Goal: Information Seeking & Learning: Learn about a topic

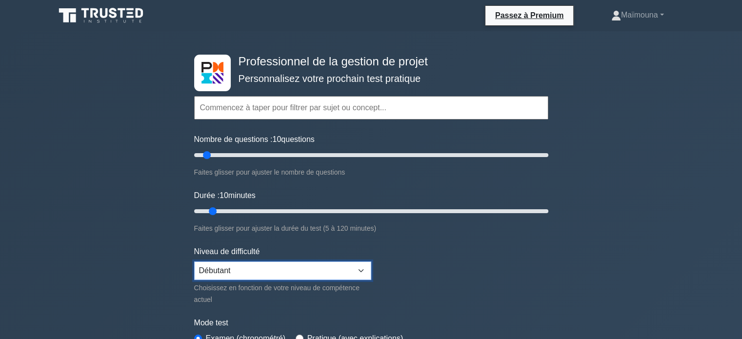
click at [358, 263] on select "Débutant Intermédiaire Expert" at bounding box center [282, 270] width 177 height 19
select select "intermediate"
click at [194, 261] on select "Débutant Intermédiaire Expert" at bounding box center [282, 270] width 177 height 19
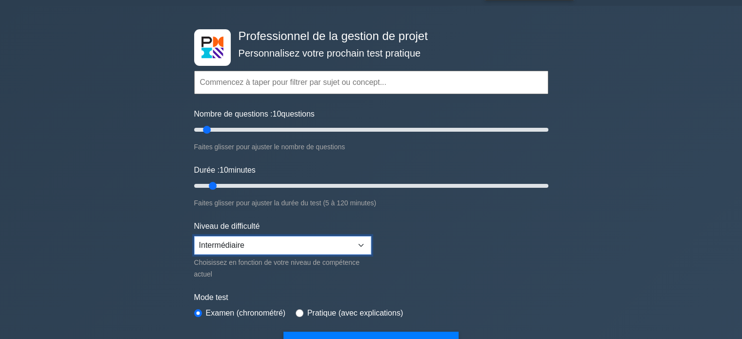
scroll to position [49, 0]
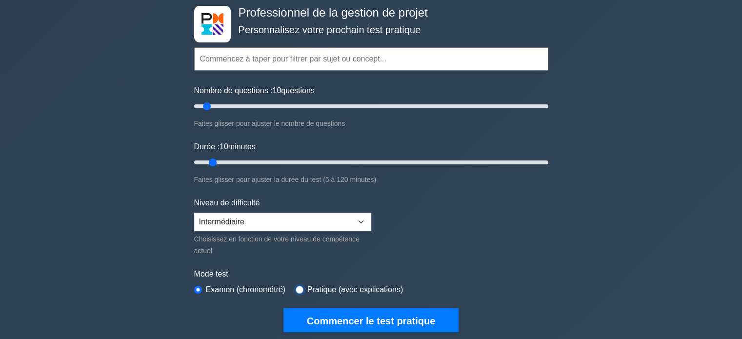
click at [300, 286] on input "radio" at bounding box center [300, 290] width 8 height 8
radio input "true"
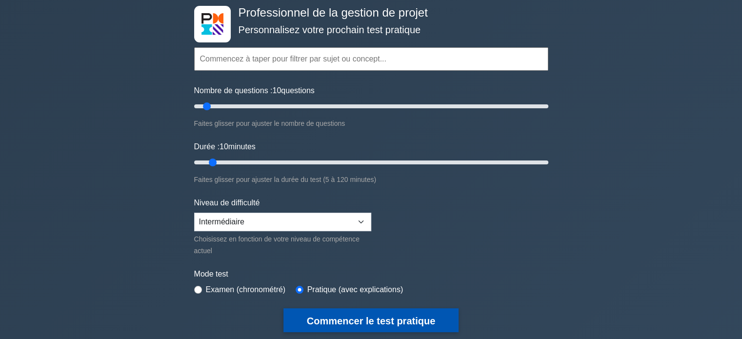
click at [360, 317] on font "Commencer le test pratique" at bounding box center [371, 321] width 128 height 11
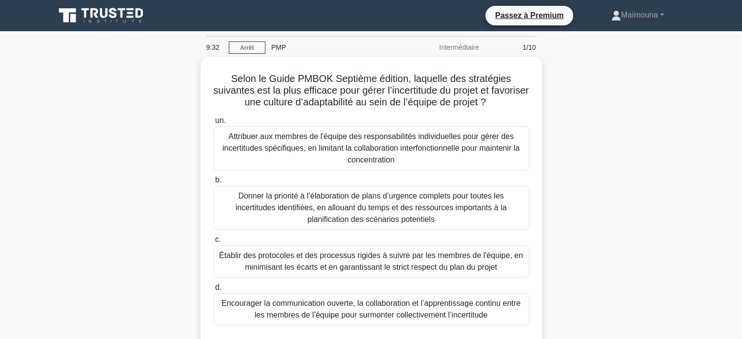
click at [0, 292] on main "9:32 Arrêt PMP Intermédiaire 1/10 Selon le Guide PMBOK Septième édition, laquel…" at bounding box center [371, 279] width 742 height 496
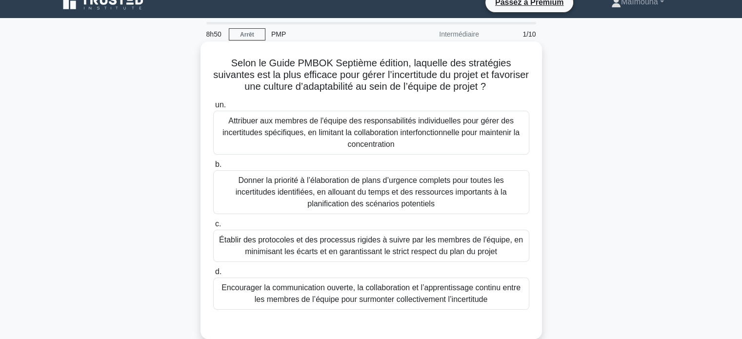
scroll to position [14, 0]
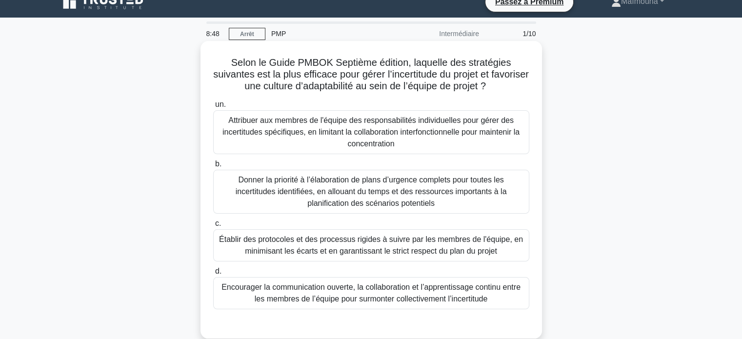
click at [315, 142] on font "Attribuer aux membres de l'équipe des responsabilités individuelles pour gérer …" at bounding box center [371, 132] width 307 height 35
click at [213, 108] on input "un. Attribuer aux membres de l'équipe des responsabilités individuelles pour gé…" at bounding box center [213, 104] width 0 height 6
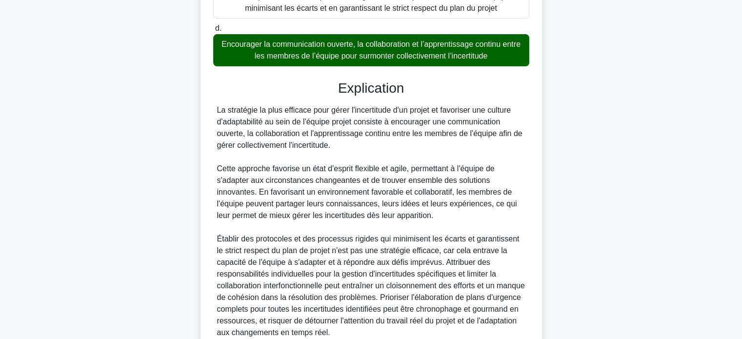
scroll to position [306, 0]
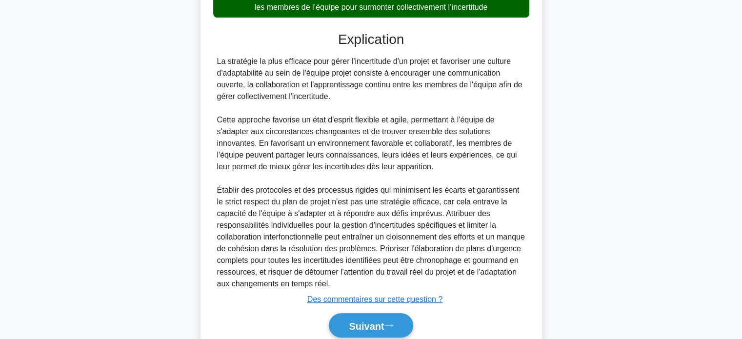
click at [219, 62] on font "La stratégie la plus efficace pour gérer l'incertitude d'un projet et favoriser…" at bounding box center [369, 78] width 305 height 43
drag, startPoint x: 219, startPoint y: 62, endPoint x: 448, endPoint y: 175, distance: 255.7
click at [448, 175] on div "La stratégie la plus efficace pour gérer l'incertitude d'un projet et favoriser…" at bounding box center [371, 173] width 308 height 234
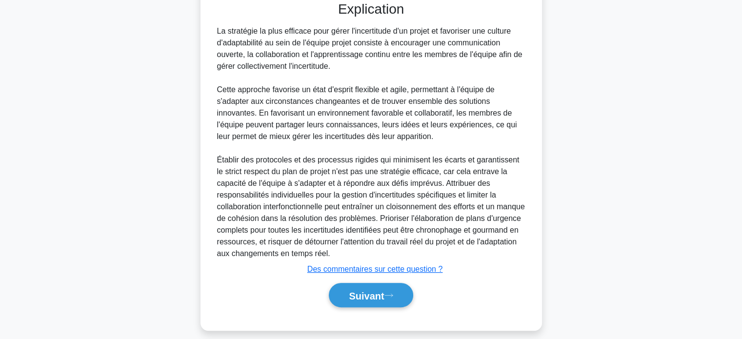
scroll to position [345, 0]
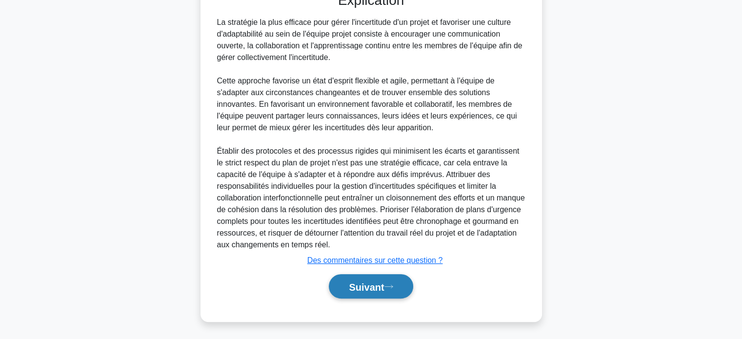
click at [368, 286] on font "Suivant" at bounding box center [366, 286] width 35 height 11
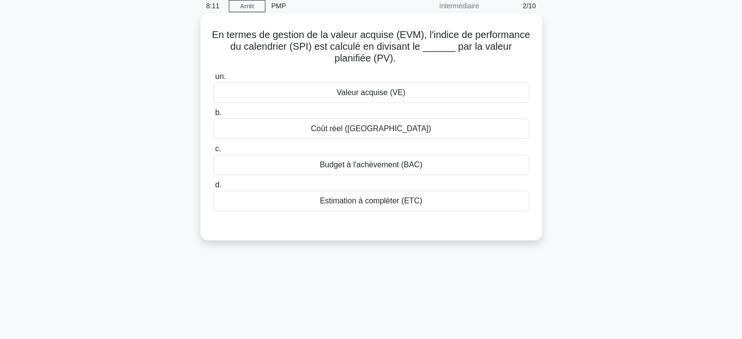
scroll to position [0, 0]
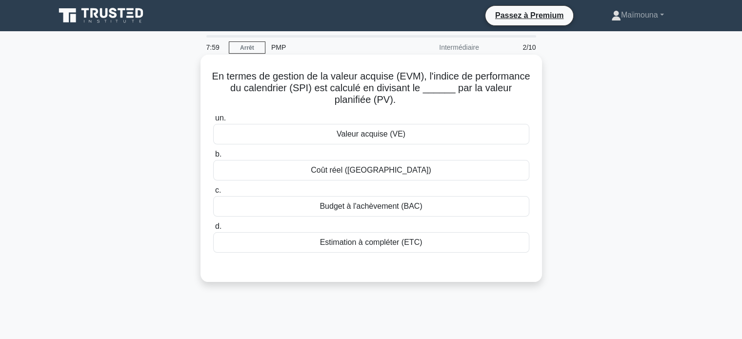
click at [381, 138] on font "Valeur acquise (VE)" at bounding box center [371, 134] width 69 height 8
click at [213, 121] on input "un. Valeur acquise (VE)" at bounding box center [213, 118] width 0 height 6
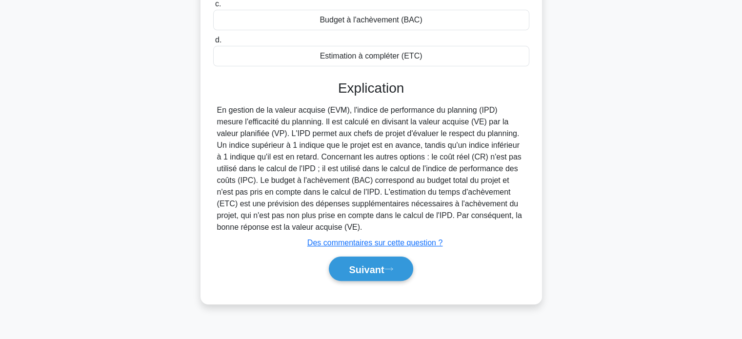
scroll to position [188, 0]
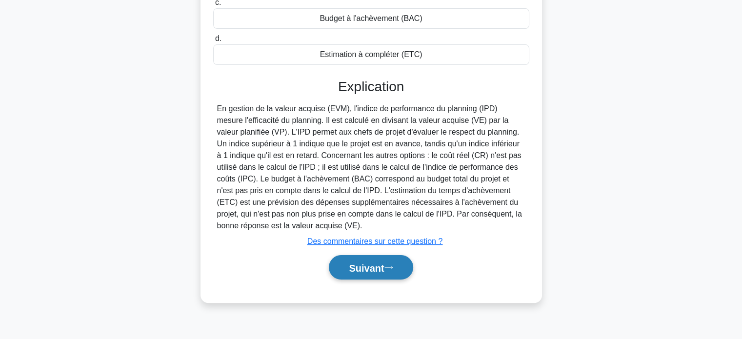
click at [341, 265] on button "Suivant" at bounding box center [371, 267] width 84 height 25
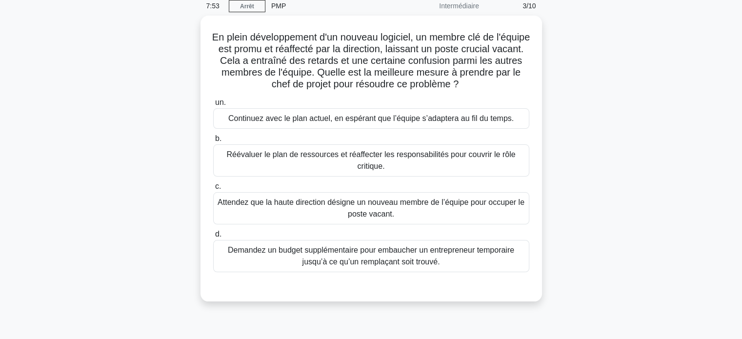
scroll to position [0, 0]
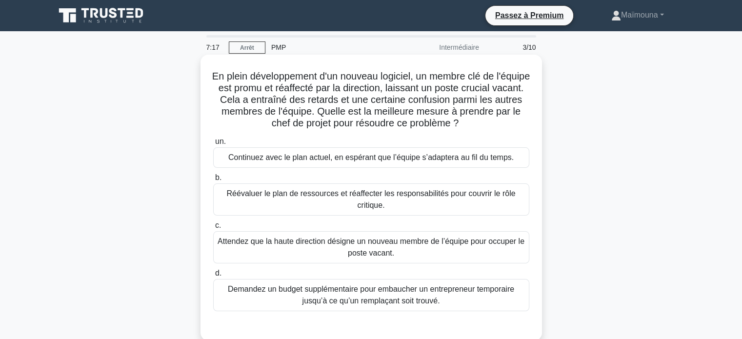
click at [279, 203] on font "Réévaluer le plan de ressources et réaffecter les responsabilités pour couvrir …" at bounding box center [371, 199] width 307 height 23
click at [213, 181] on input "b. Réévaluer le plan de ressources et réaffecter les responsabilités pour couvr…" at bounding box center [213, 178] width 0 height 6
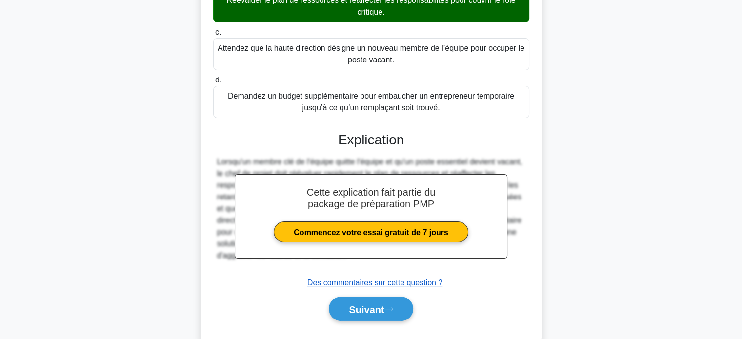
scroll to position [195, 0]
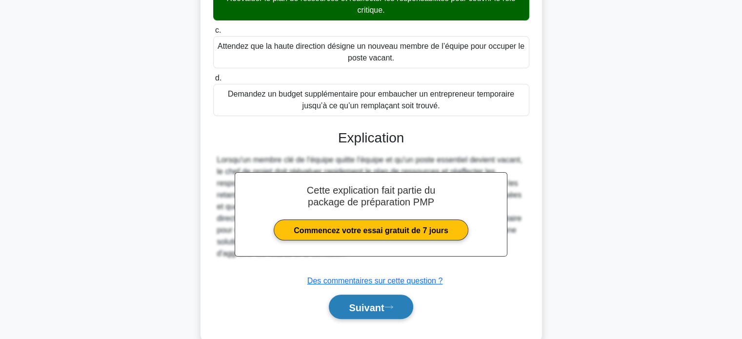
click at [359, 308] on font "Suivant" at bounding box center [366, 307] width 35 height 11
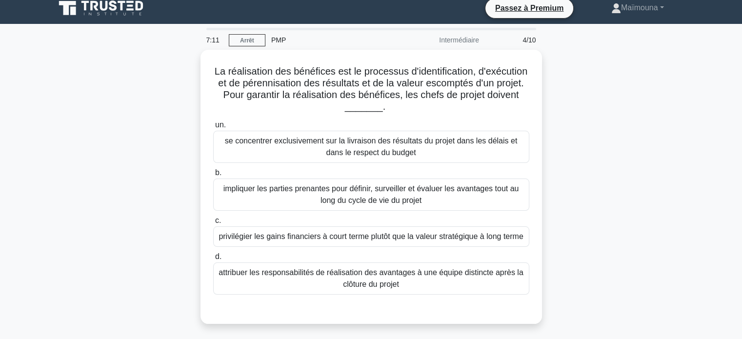
scroll to position [0, 0]
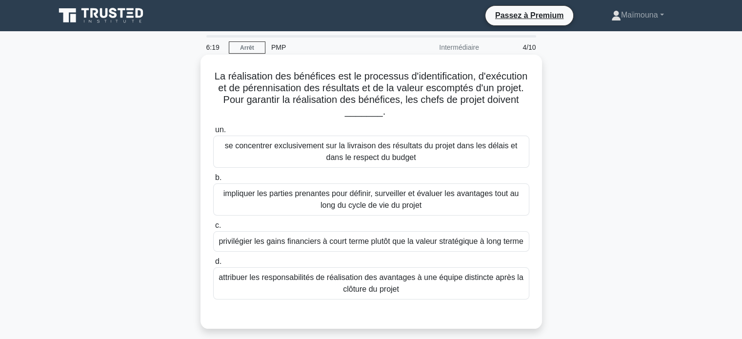
click at [302, 197] on font "impliquer les parties prenantes pour définir, surveiller et évaluer les avantag…" at bounding box center [371, 199] width 296 height 20
click at [213, 181] on input "b. impliquer les parties prenantes pour définir, surveiller et évaluer les avan…" at bounding box center [213, 178] width 0 height 6
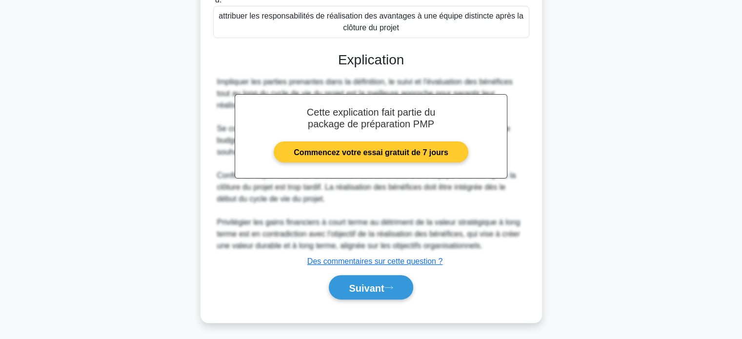
scroll to position [263, 0]
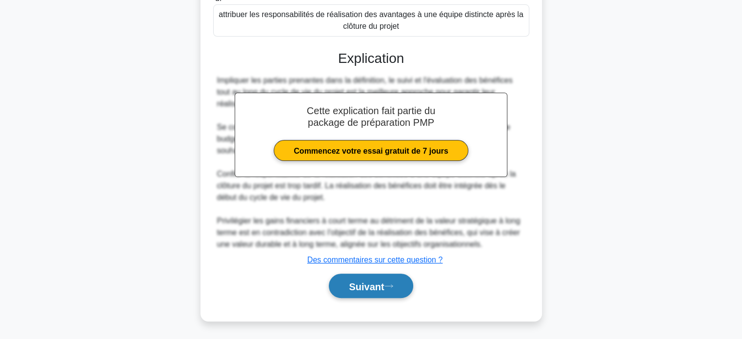
click at [363, 288] on font "Suivant" at bounding box center [366, 286] width 35 height 11
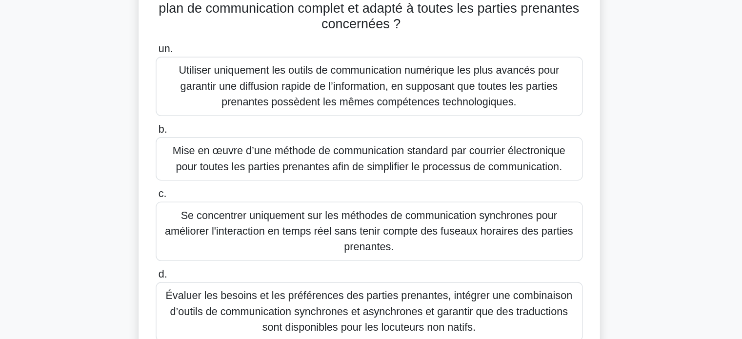
scroll to position [139, 0]
click at [315, 280] on div "Évaluer les besoins et les préférences des parties prenantes, intégrer une comb…" at bounding box center [371, 291] width 316 height 44
click at [213, 266] on input "d. Évaluer les besoins et les préférences des parties prenantes, intégrer une c…" at bounding box center [213, 263] width 0 height 6
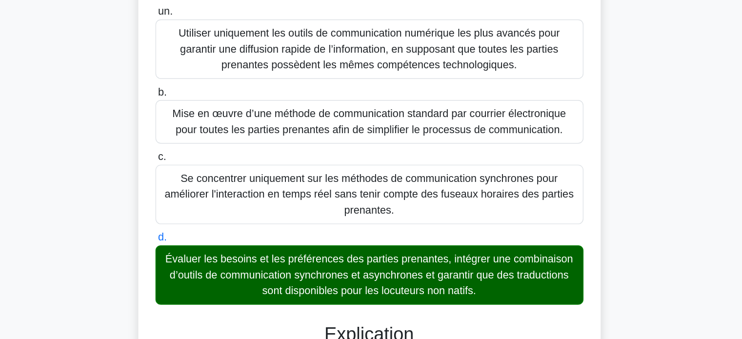
scroll to position [147, 0]
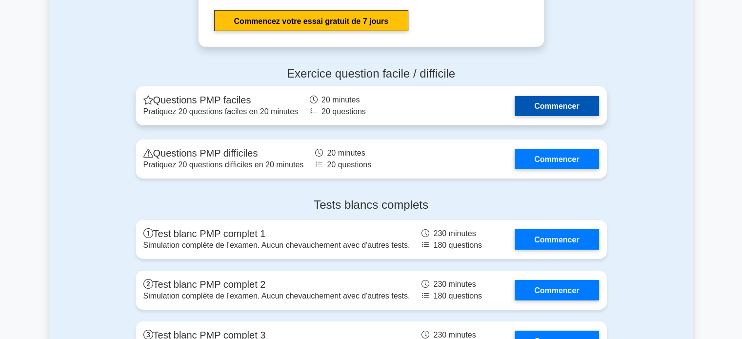
scroll to position [3085, 0]
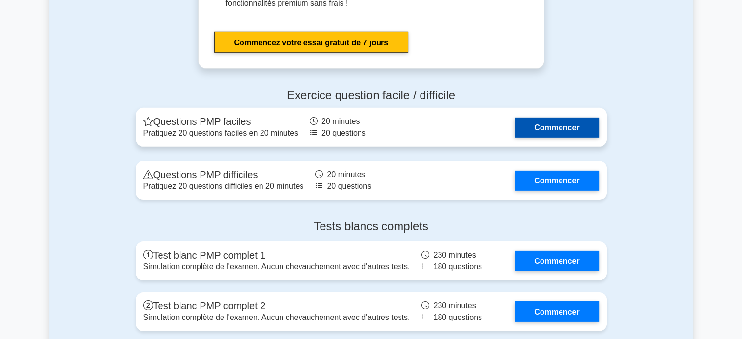
click at [544, 138] on link "Commencer" at bounding box center [557, 128] width 84 height 20
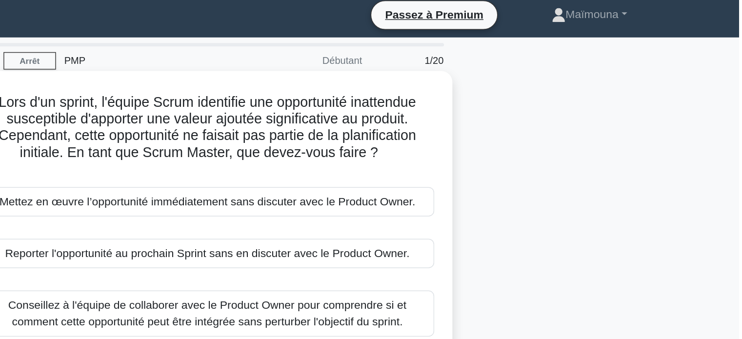
drag, startPoint x: 413, startPoint y: 148, endPoint x: 527, endPoint y: 111, distance: 119.9
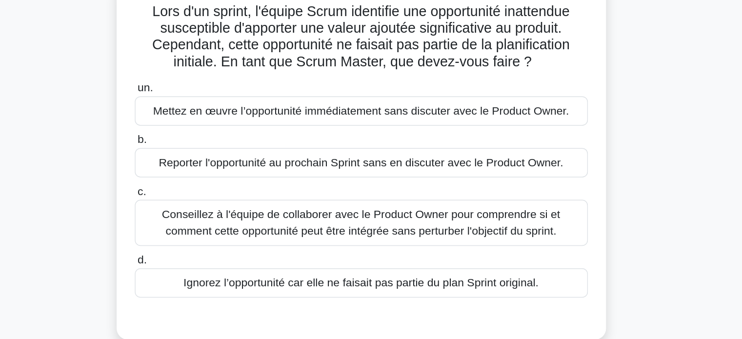
click at [276, 224] on font "Conseillez à l'équipe de collaborer avec le Product Owner pour comprendre si et…" at bounding box center [371, 224] width 278 height 20
click at [213, 205] on input "c. Conseillez à l'équipe de collaborer avec le Product Owner pour comprendre si…" at bounding box center [213, 202] width 0 height 6
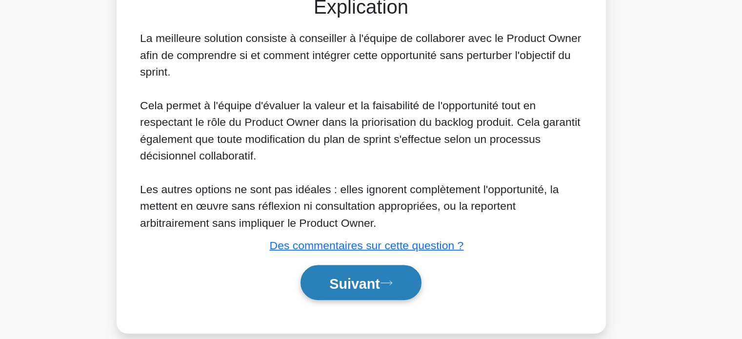
scroll to position [204, 0]
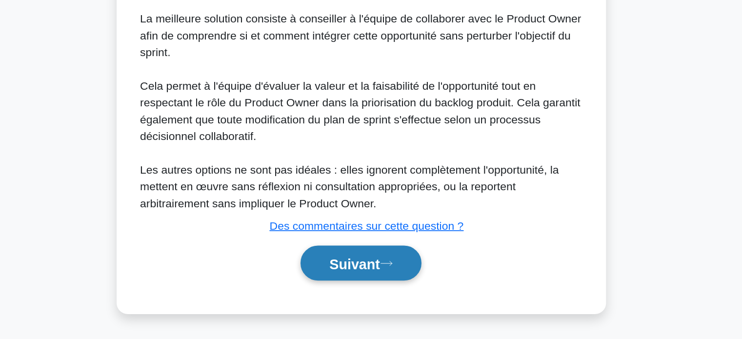
click at [355, 291] on button "Suivant" at bounding box center [371, 286] width 84 height 25
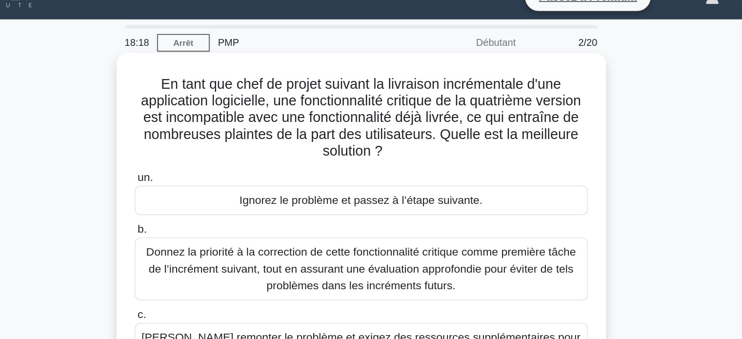
scroll to position [18, 0]
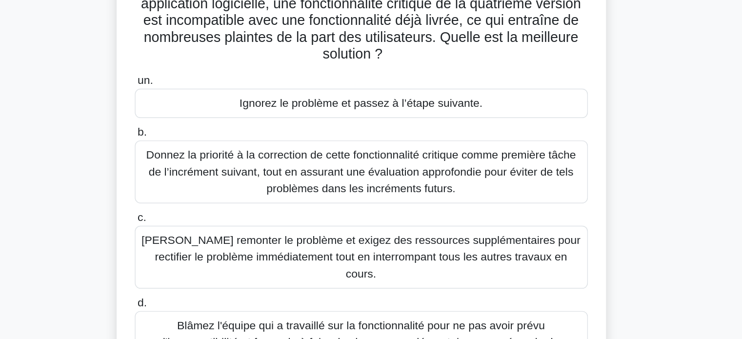
click at [303, 187] on font "Donnez la priorité à la correction de cette fonctionnalité critique comme premi…" at bounding box center [371, 188] width 300 height 32
click at [213, 163] on input "b. Donnez la priorité à la correction de cette fonctionnalité critique comme pr…" at bounding box center [213, 160] width 0 height 6
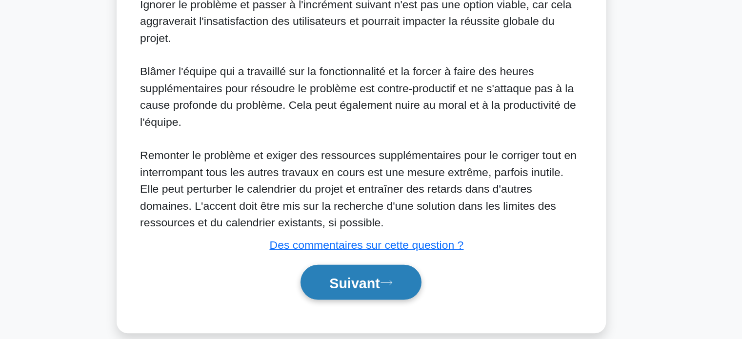
scroll to position [345, 0]
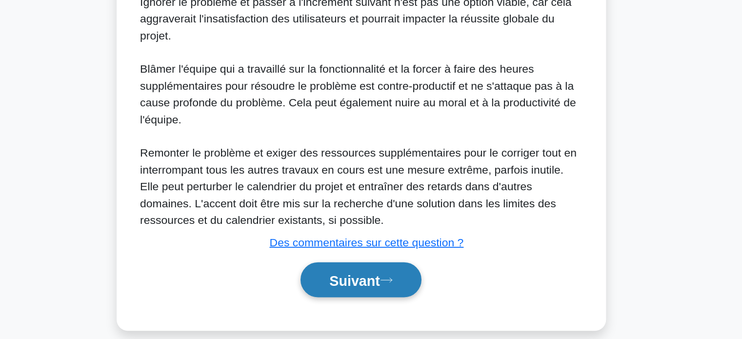
click at [364, 293] on font "Suivant" at bounding box center [366, 298] width 35 height 11
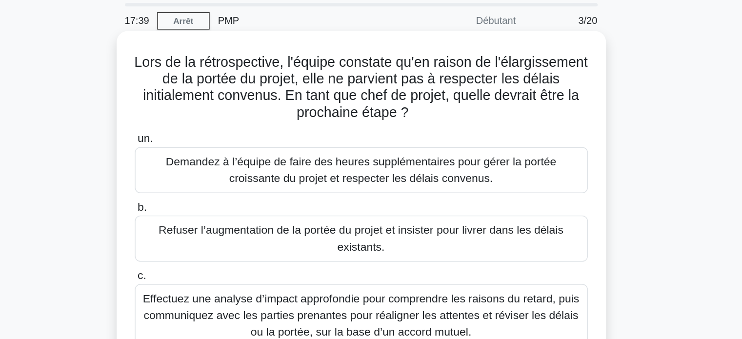
scroll to position [0, 0]
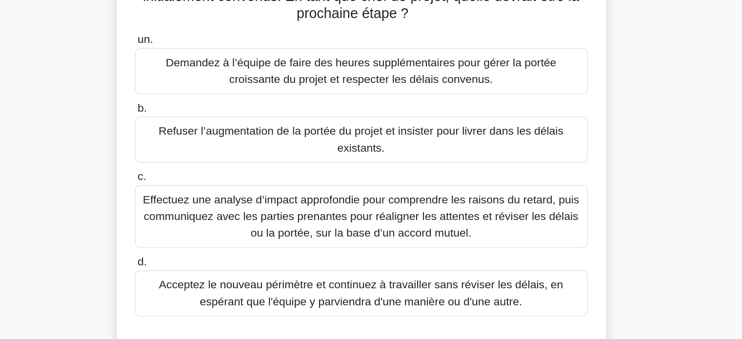
click at [426, 261] on font "Effectuez une analyse d’impact approfondie pour comprendre les raisons du retar…" at bounding box center [371, 253] width 304 height 32
click at [213, 229] on input "c. Effectuez une analyse d’impact approfondie pour comprendre les raisons du re…" at bounding box center [213, 225] width 0 height 6
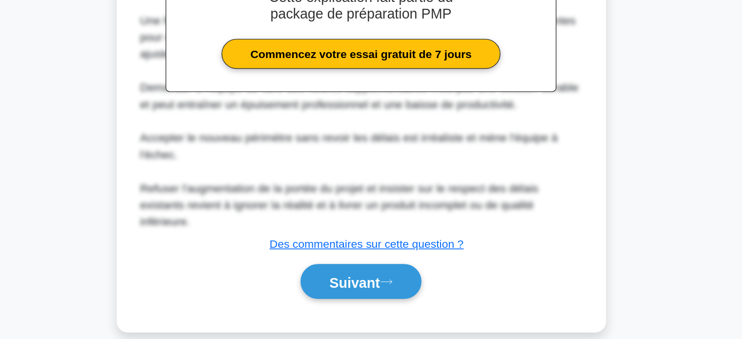
scroll to position [298, 0]
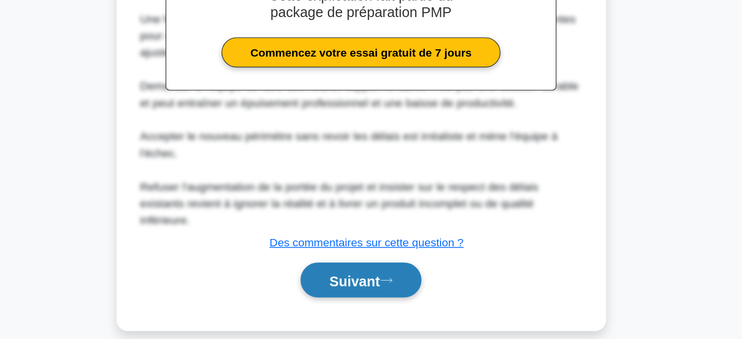
click at [362, 293] on font "Suivant" at bounding box center [366, 298] width 35 height 11
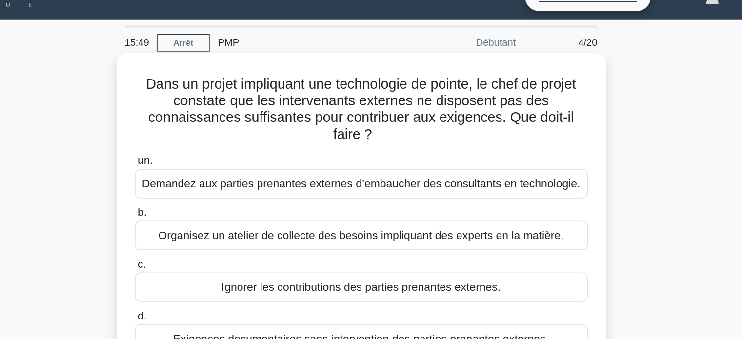
scroll to position [0, 0]
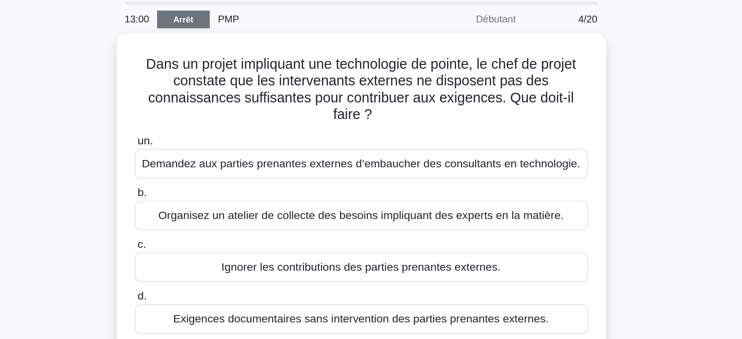
click at [247, 47] on font "Arrêt" at bounding box center [247, 47] width 14 height 7
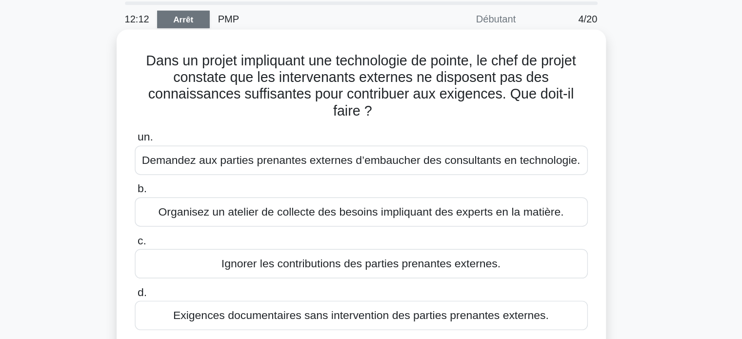
click at [321, 181] on font "Organisez un atelier de collecte des besoins impliquant des experts en la matiè…" at bounding box center [371, 182] width 283 height 8
click at [213, 169] on input "b. Organisez un atelier de collecte des besoins impliquant des experts en la ma…" at bounding box center [213, 166] width 0 height 6
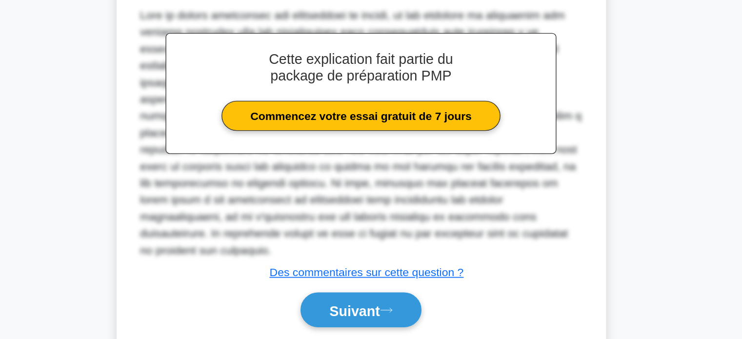
scroll to position [216, 0]
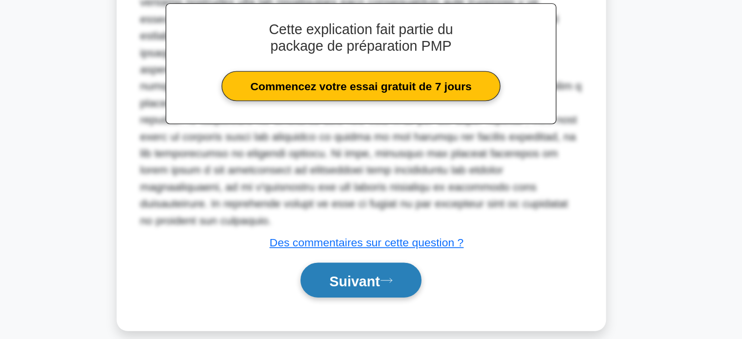
click at [350, 293] on font "Suivant" at bounding box center [366, 298] width 35 height 11
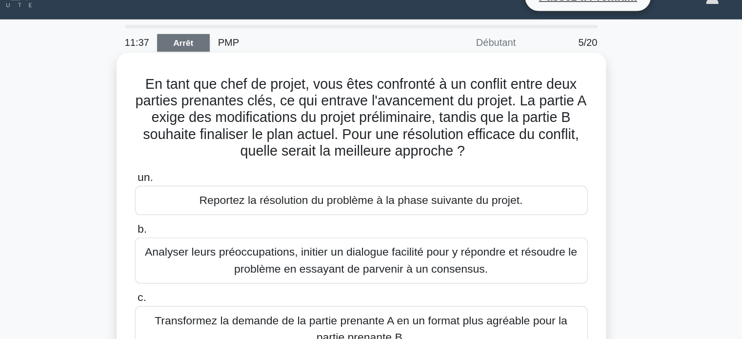
scroll to position [18, 0]
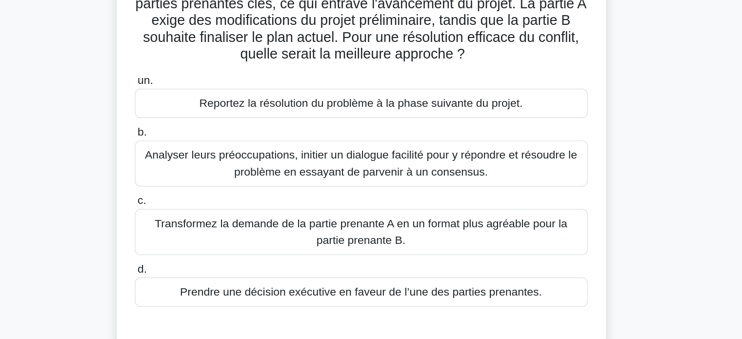
click at [384, 180] on font "Analyser leurs préoccupations, initier un dialogue facilité pour y répondre et …" at bounding box center [370, 182] width 301 height 20
click at [213, 163] on input "b. Analyser leurs préoccupations, initier un dialogue facilité pour y répondre …" at bounding box center [213, 160] width 0 height 6
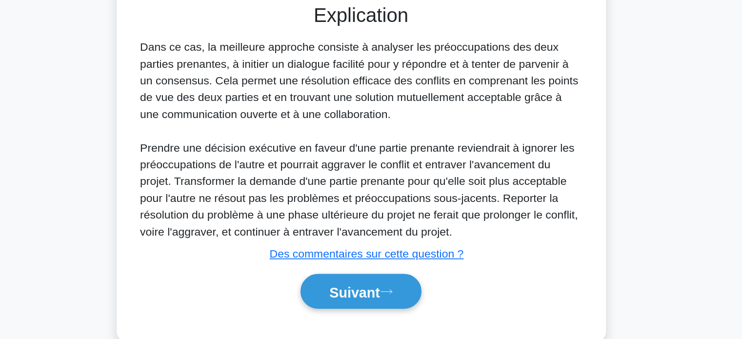
scroll to position [228, 0]
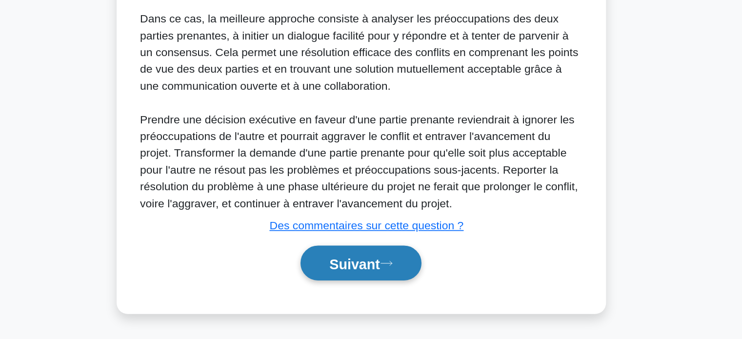
click at [356, 284] on font "Suivant" at bounding box center [366, 286] width 35 height 11
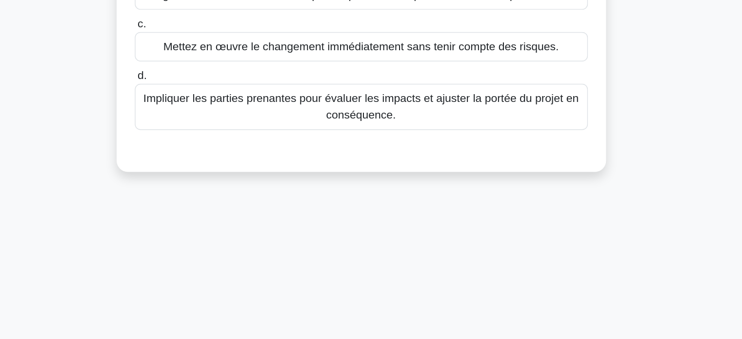
scroll to position [52, 0]
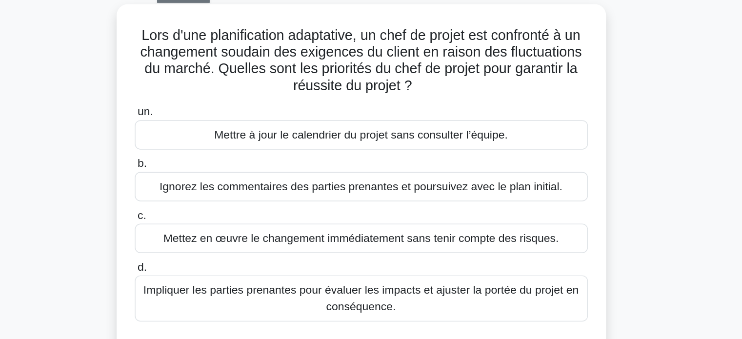
click at [355, 205] on font "Impliquer les parties prenantes pour évaluer les impacts et ajuster la portée d…" at bounding box center [371, 208] width 304 height 20
click at [213, 190] on input "d. Impliquer les parties prenantes pour évaluer les impacts et ajuster la porté…" at bounding box center [213, 186] width 0 height 6
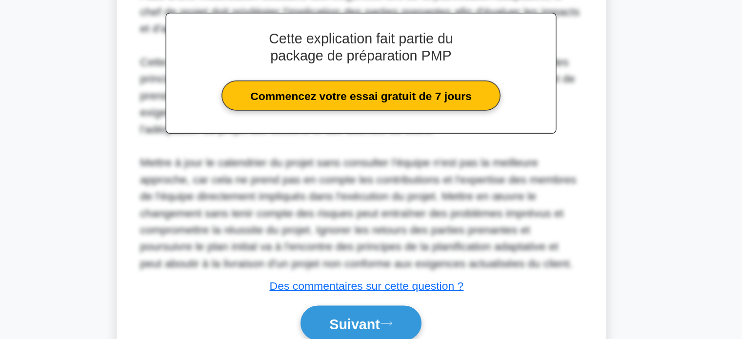
scroll to position [263, 0]
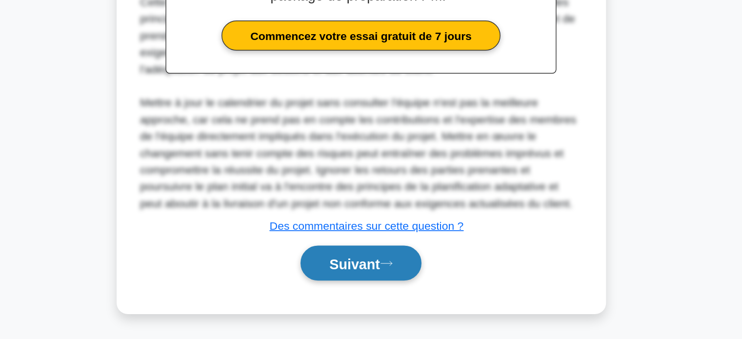
click at [356, 288] on font "Suivant" at bounding box center [366, 286] width 35 height 11
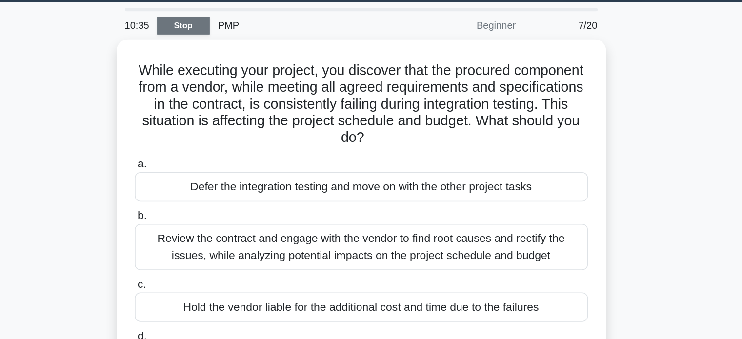
scroll to position [0, 0]
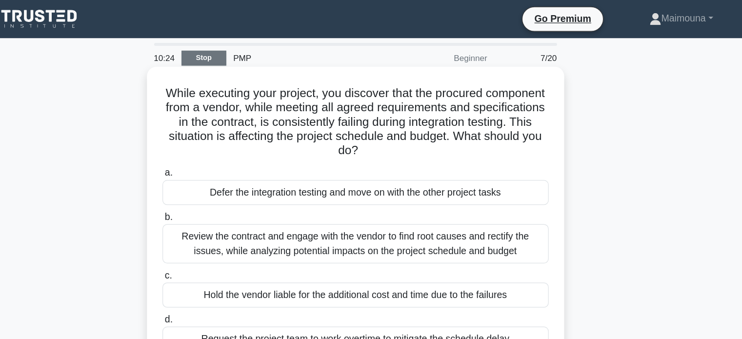
click at [339, 98] on h5 "While executing your project, you discover that the procured component from a v…" at bounding box center [371, 100] width 318 height 60
click at [280, 134] on div "a. Defer the integration testing and move on with the other project tasks b. c.…" at bounding box center [371, 212] width 328 height 156
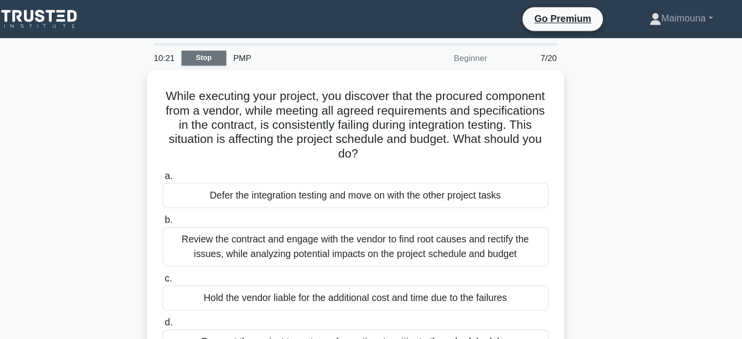
click at [251, 46] on link "Stop" at bounding box center [247, 47] width 37 height 12
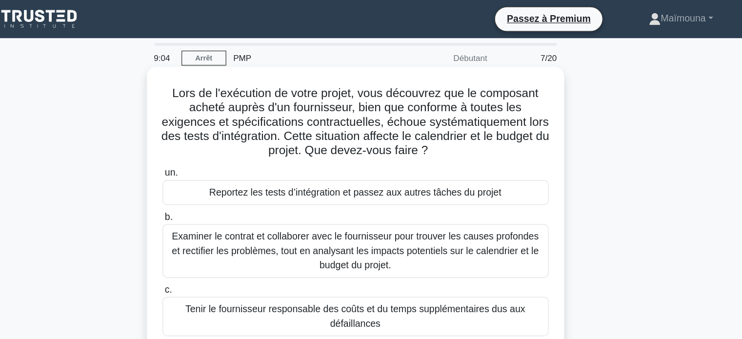
click at [390, 203] on font "Examiner le contrat et collaborer avec le fournisseur pour trouver les causes p…" at bounding box center [371, 205] width 300 height 32
click at [213, 181] on input "b. Examiner le contrat et collaborer avec le fournisseur pour trouver les cause…" at bounding box center [213, 178] width 0 height 6
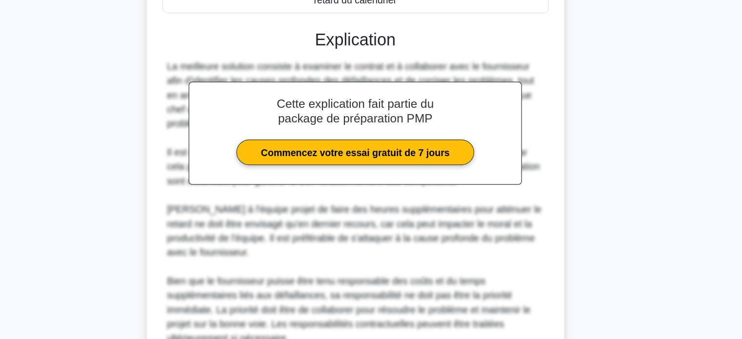
scroll to position [319, 0]
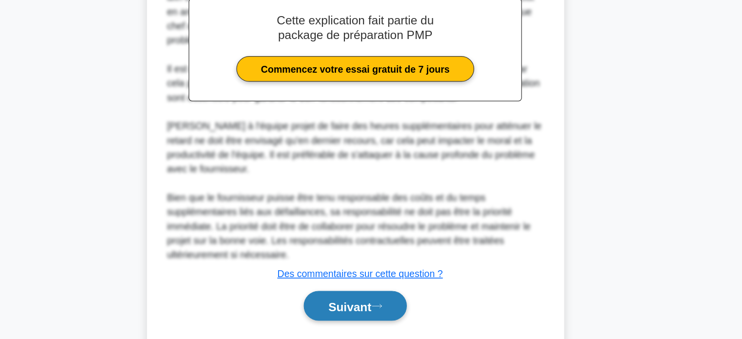
click at [363, 314] on font "Suivant" at bounding box center [366, 312] width 35 height 11
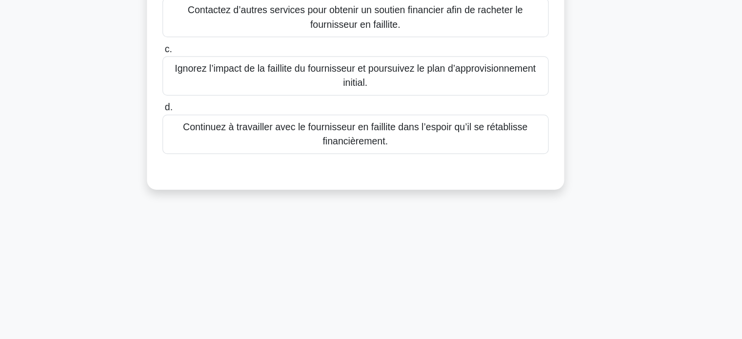
scroll to position [0, 0]
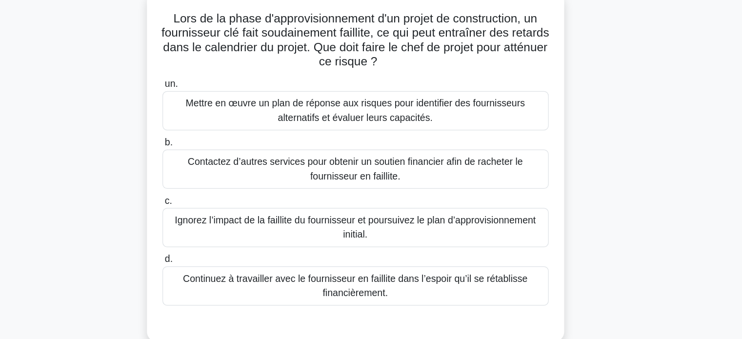
click at [359, 153] on font "Mettre en œuvre un plan de réponse aux risques pour identifier des fournisseurs…" at bounding box center [371, 151] width 278 height 20
click at [213, 133] on input "un. Mettre en œuvre un plan de réponse aux risques pour identifier des fourniss…" at bounding box center [213, 130] width 0 height 6
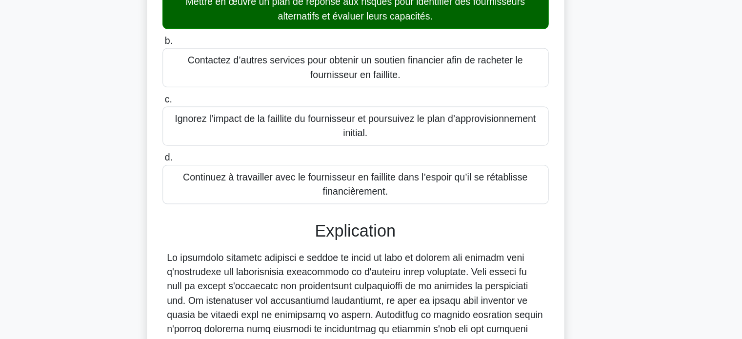
scroll to position [240, 0]
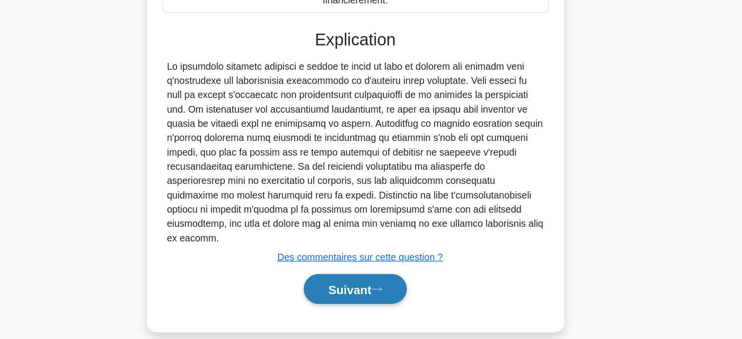
click at [349, 293] on font "Suivant" at bounding box center [366, 298] width 35 height 11
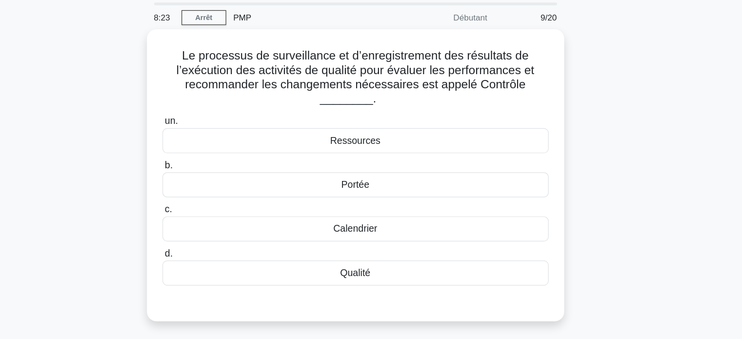
scroll to position [28, 0]
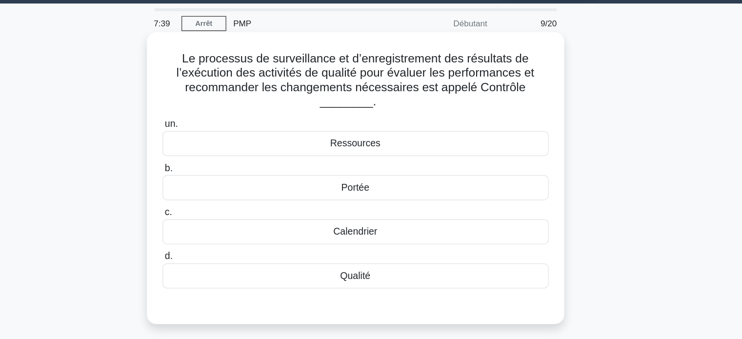
click at [371, 229] on font "Qualité" at bounding box center [371, 225] width 25 height 8
click at [213, 213] on input "d. Qualité" at bounding box center [213, 210] width 0 height 6
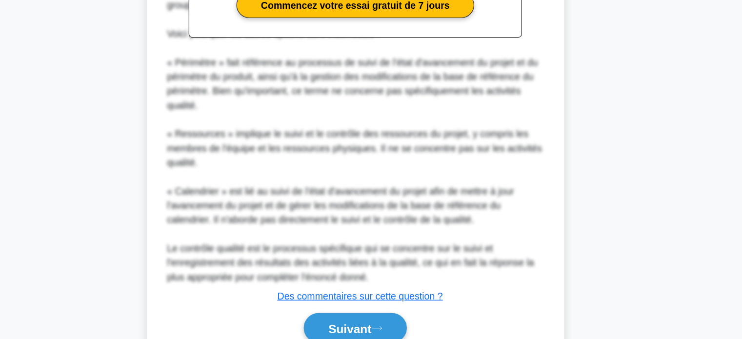
scroll to position [357, 0]
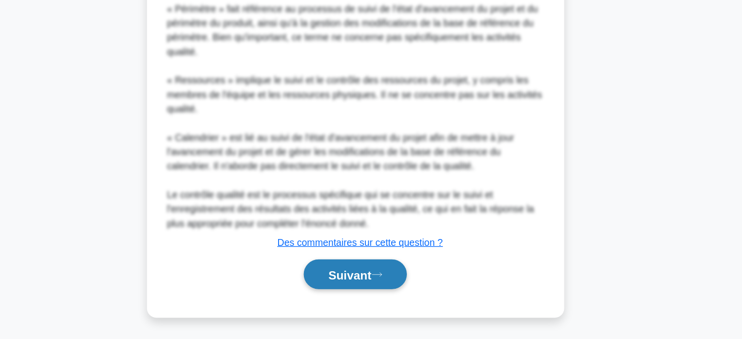
click at [371, 286] on font "Suivant" at bounding box center [366, 286] width 35 height 11
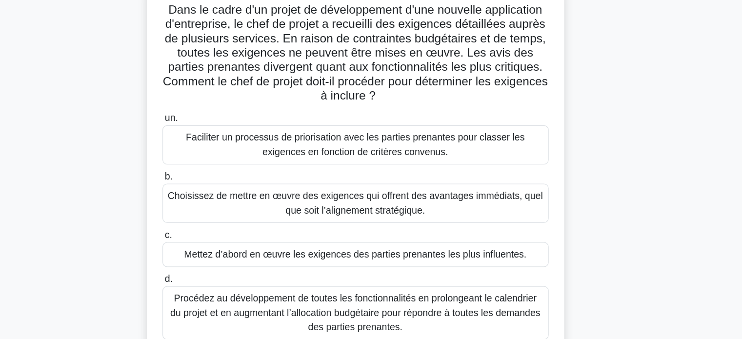
scroll to position [28, 0]
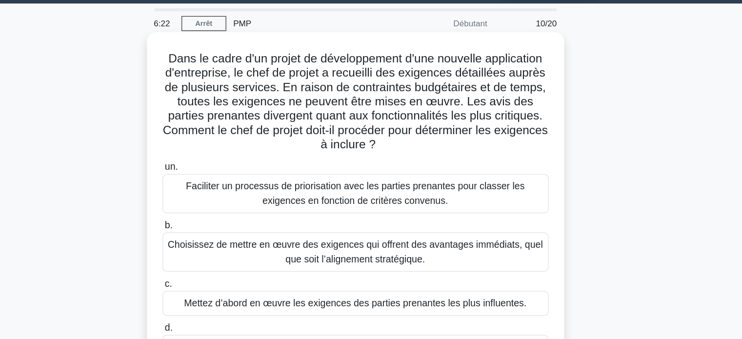
click at [341, 159] on font "Faciliter un processus de priorisation avec les parties prenantes pour classer …" at bounding box center [370, 158] width 277 height 20
click at [213, 140] on input "un. Faciliter un processus de priorisation avec les parties prenantes pour clas…" at bounding box center [213, 137] width 0 height 6
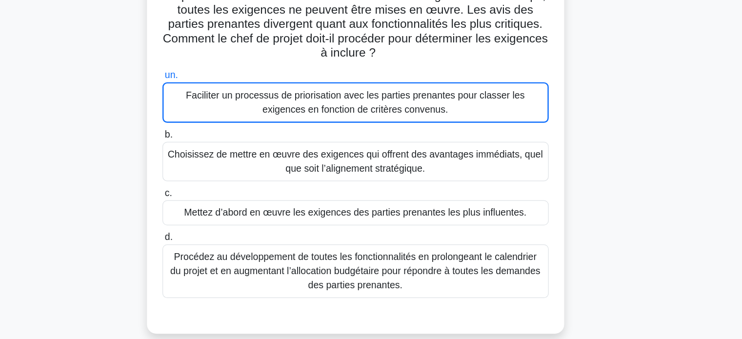
scroll to position [47, 0]
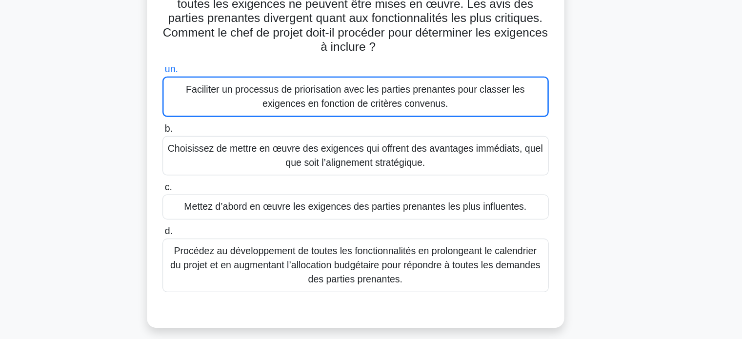
click at [422, 146] on font "Faciliter un processus de priorisation avec les parties prenantes pour classer …" at bounding box center [370, 140] width 277 height 20
click at [213, 121] on input "un. Faciliter un processus de priorisation avec les parties prenantes pour clas…" at bounding box center [213, 118] width 0 height 6
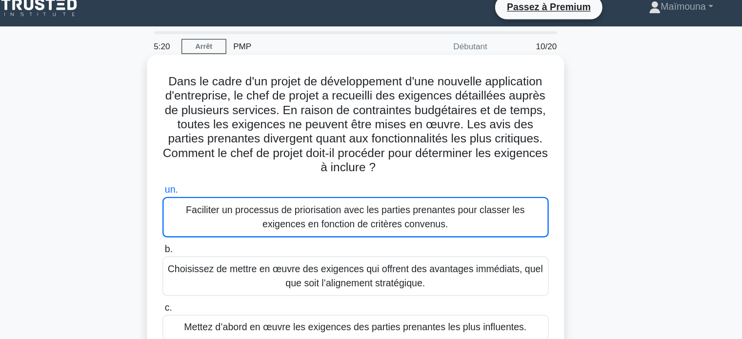
scroll to position [0, 0]
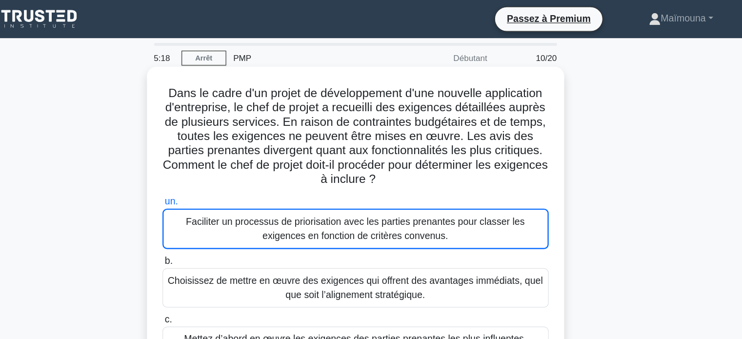
click at [262, 183] on font "Faciliter un processus de priorisation avec les parties prenantes pour classer …" at bounding box center [370, 187] width 277 height 20
click at [213, 168] on input "un. Faciliter un processus de priorisation avec les parties prenantes pour clas…" at bounding box center [213, 165] width 0 height 6
click at [358, 192] on font "Faciliter un processus de priorisation avec les parties prenantes pour classer …" at bounding box center [370, 187] width 277 height 20
click at [213, 168] on input "un. Faciliter un processus de priorisation avec les parties prenantes pour clas…" at bounding box center [213, 165] width 0 height 6
click at [267, 185] on font "Faciliter un processus de priorisation avec les parties prenantes pour classer …" at bounding box center [370, 187] width 277 height 20
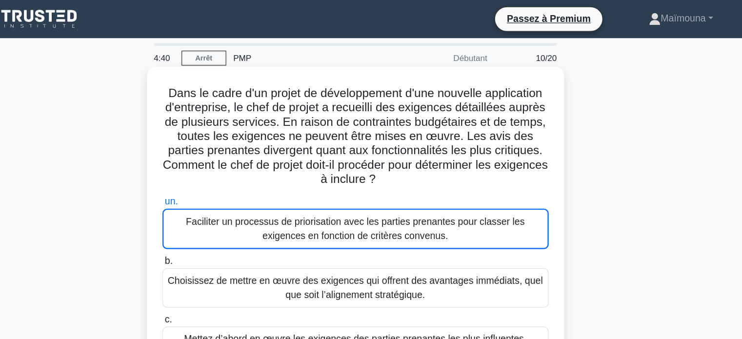
click at [213, 168] on input "un. Faciliter un processus de priorisation avec les parties prenantes pour clas…" at bounding box center [213, 165] width 0 height 6
click at [351, 188] on font "Faciliter un processus de priorisation avec les parties prenantes pour classer …" at bounding box center [370, 187] width 277 height 20
click at [213, 168] on input "un. Faciliter un processus de priorisation avec les parties prenantes pour clas…" at bounding box center [213, 165] width 0 height 6
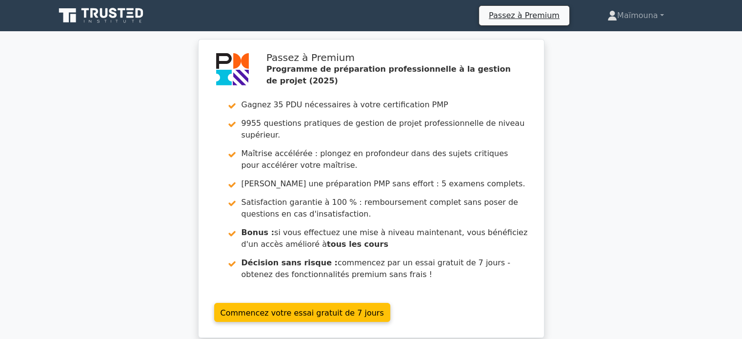
click at [629, 111] on div "Passez à Premium Programme de préparation professionnelle à la gestion de proje…" at bounding box center [371, 194] width 742 height 311
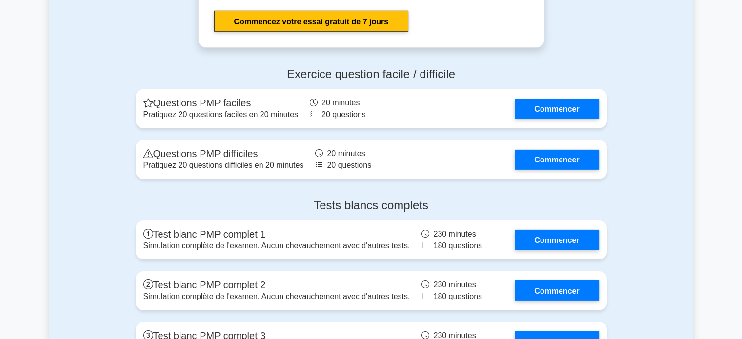
scroll to position [3142, 0]
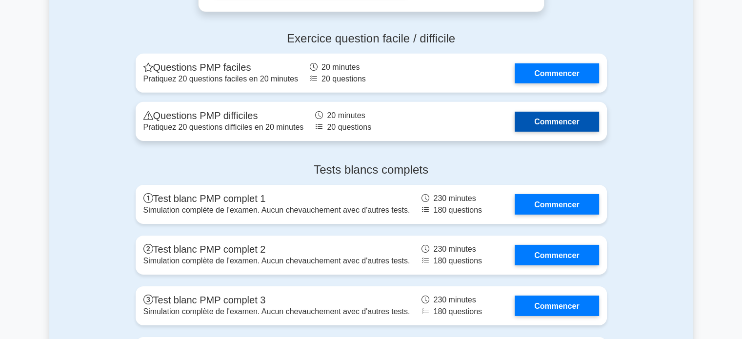
click at [550, 132] on link "Commencer" at bounding box center [557, 122] width 84 height 20
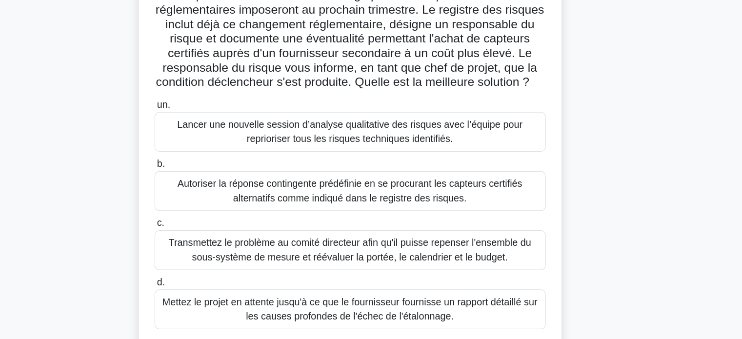
scroll to position [79, 0]
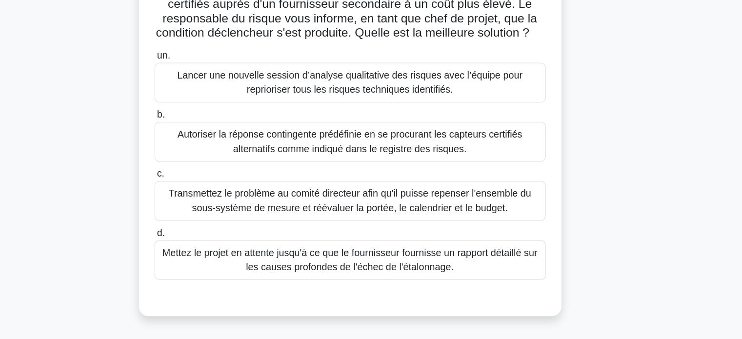
click at [335, 189] on font "Autoriser la réponse contingente prédéfinie en se procurant les capteurs certif…" at bounding box center [371, 179] width 279 height 20
click at [213, 161] on input "b. Autoriser la réponse contingente prédéfinie en se procurant les capteurs cer…" at bounding box center [213, 158] width 0 height 6
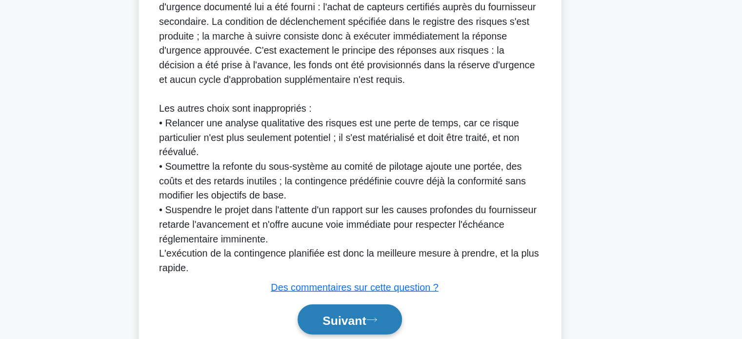
scroll to position [394, 0]
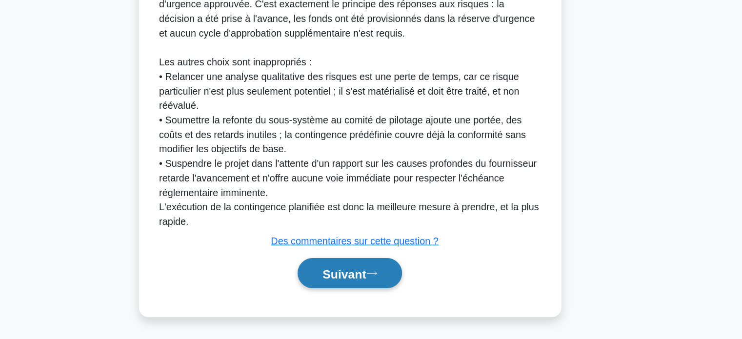
click at [365, 291] on font "Suivant" at bounding box center [366, 285] width 35 height 11
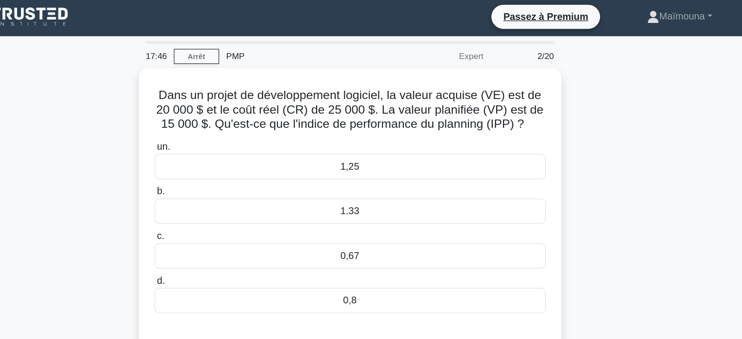
scroll to position [0, 0]
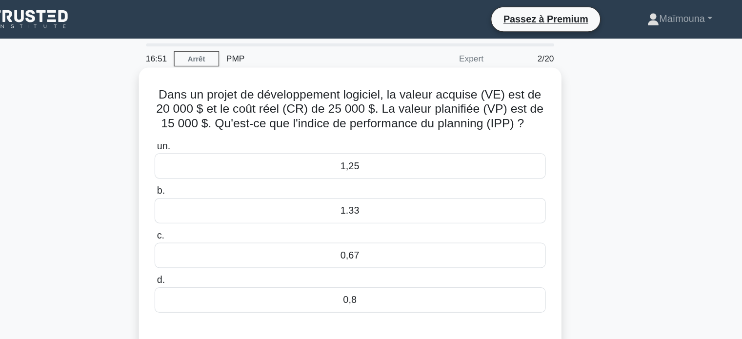
click at [370, 243] on font "0,8" at bounding box center [370, 242] width 11 height 8
click at [213, 230] on input "d. 0,8" at bounding box center [213, 226] width 0 height 6
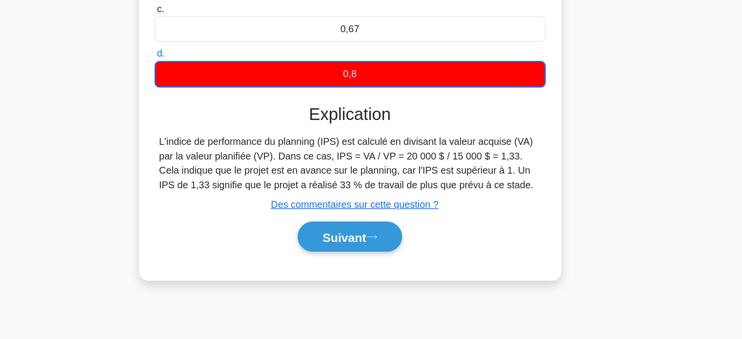
scroll to position [188, 0]
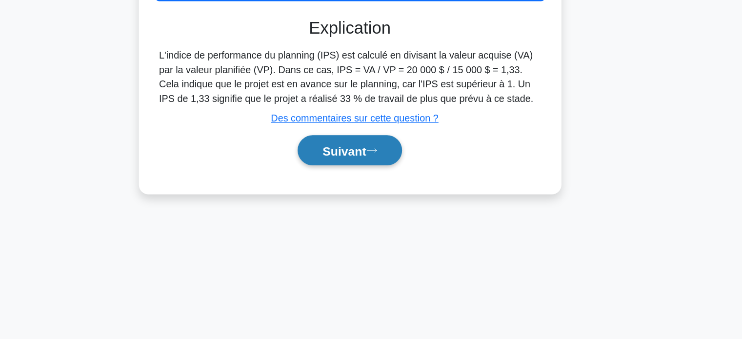
click at [355, 183] on font "Suivant" at bounding box center [366, 186] width 35 height 11
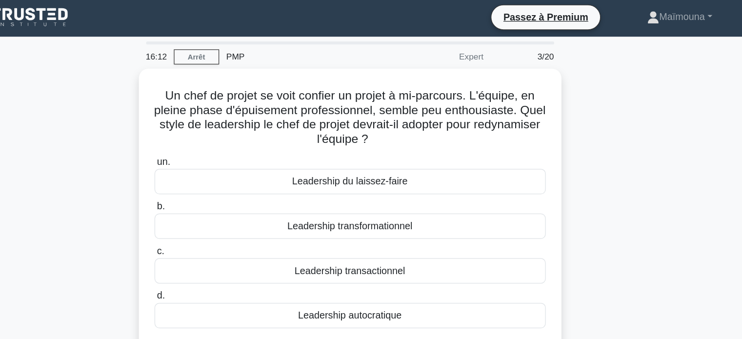
scroll to position [0, 0]
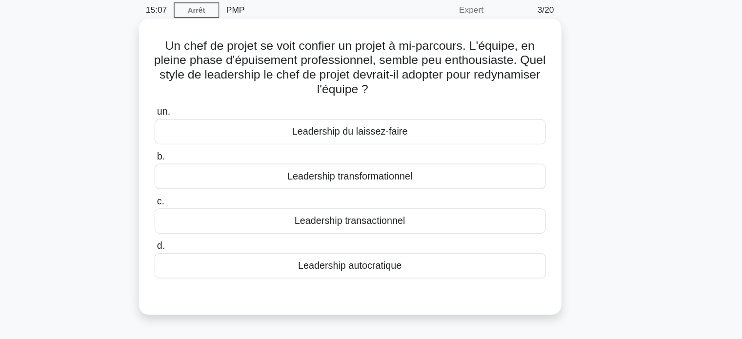
click at [383, 185] on font "Leadership transformationnel" at bounding box center [370, 182] width 101 height 8
click at [213, 169] on input "b. Leadership transformationnel" at bounding box center [213, 166] width 0 height 6
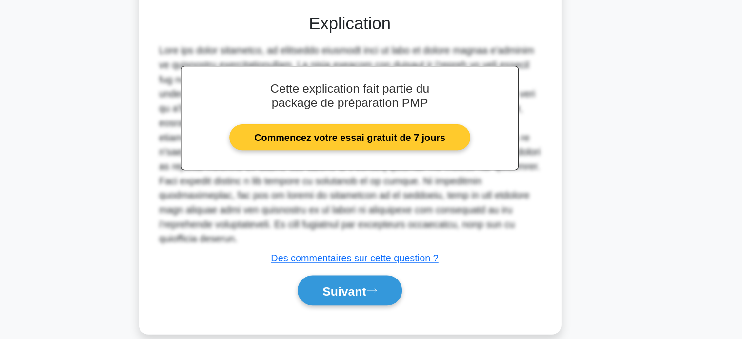
scroll to position [204, 0]
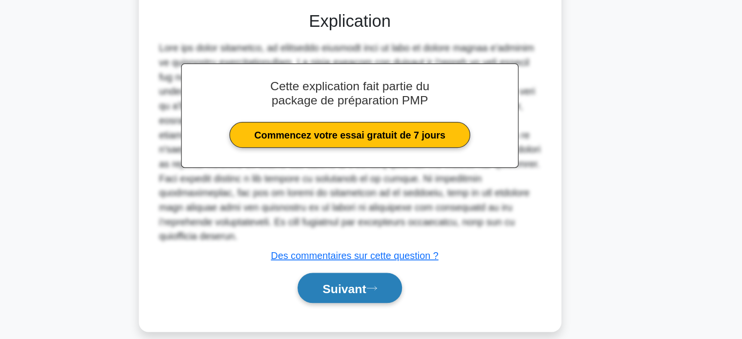
click at [358, 293] on font "Suivant" at bounding box center [366, 298] width 35 height 11
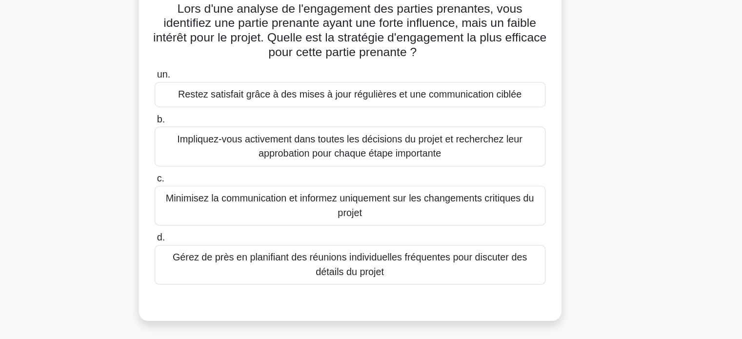
scroll to position [14, 0]
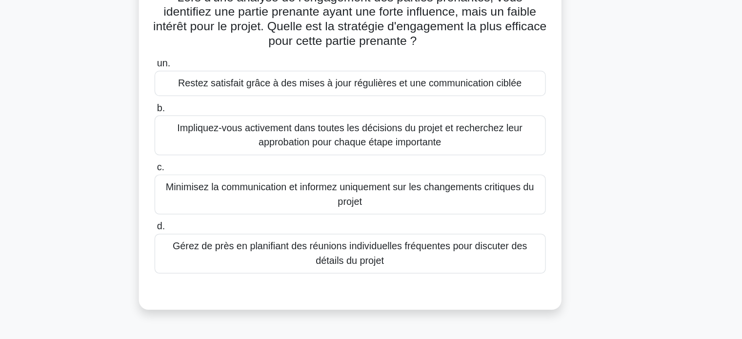
click at [357, 133] on font "Restez satisfait grâce à des mises à jour régulières et une communication ciblée" at bounding box center [371, 132] width 278 height 8
click at [213, 120] on input "un. Restez satisfait grâce à des mises à jour régulières et une communication c…" at bounding box center [213, 116] width 0 height 6
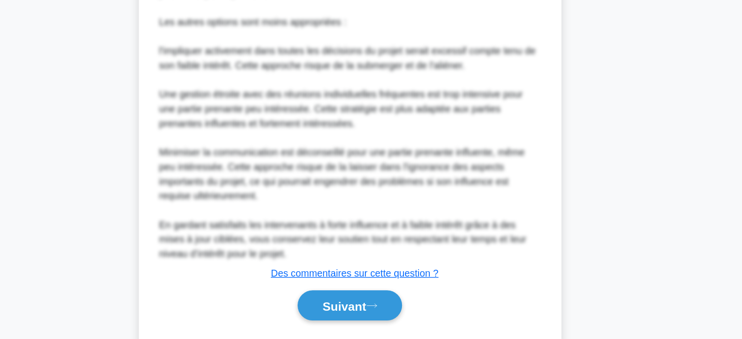
scroll to position [462, 0]
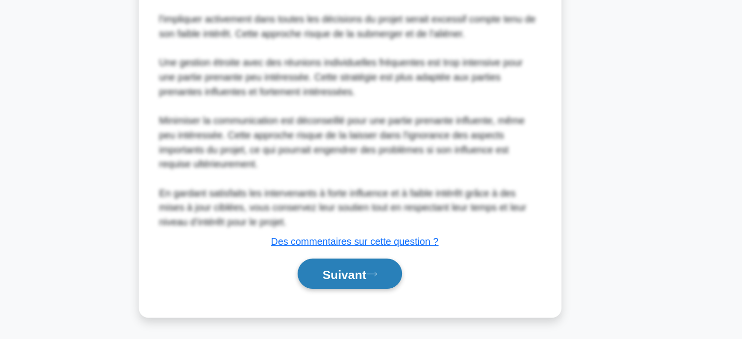
click at [357, 287] on font "Suivant" at bounding box center [366, 286] width 35 height 11
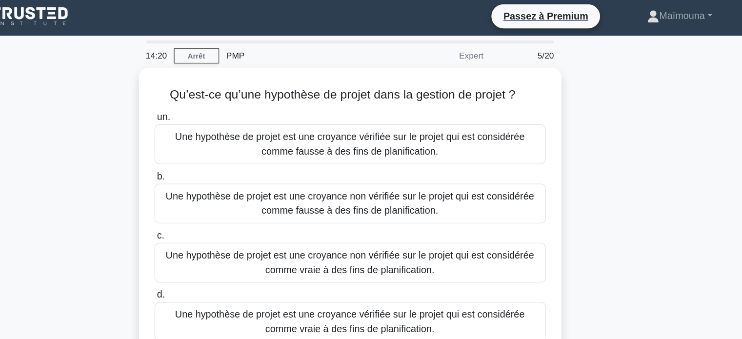
scroll to position [0, 0]
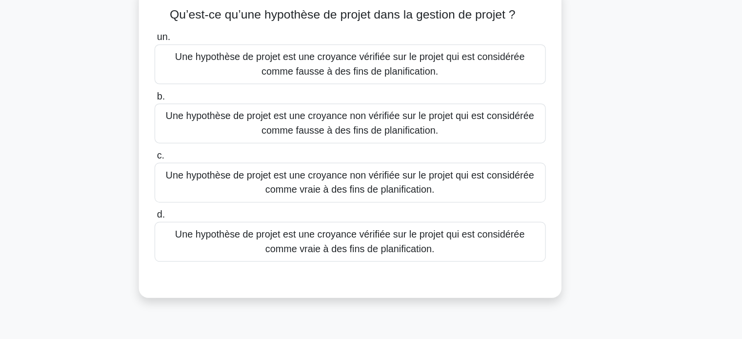
click at [399, 264] on font "Une hypothèse de projet est une croyance vérifiée sur le projet qui est considé…" at bounding box center [371, 260] width 282 height 20
click at [213, 241] on input "d. Une hypothèse de projet est une croyance vérifiée sur le projet qui est cons…" at bounding box center [213, 238] width 0 height 6
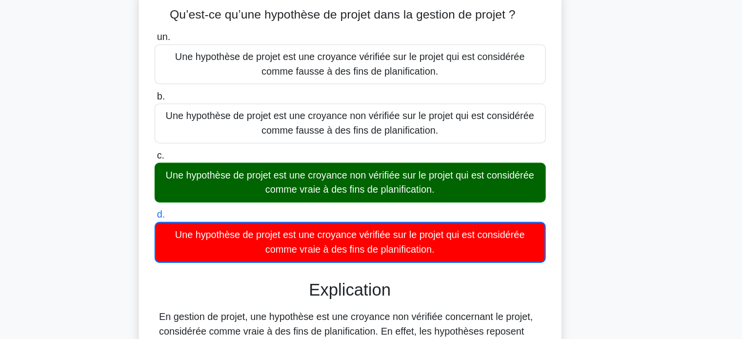
click at [375, 215] on font "Une hypothèse de projet est une croyance non vérifiée sur le projet qui est con…" at bounding box center [371, 212] width 298 height 20
click at [213, 194] on input "c. Une hypothèse de projet est une croyance non vérifiée sur le projet qui est …" at bounding box center [213, 190] width 0 height 6
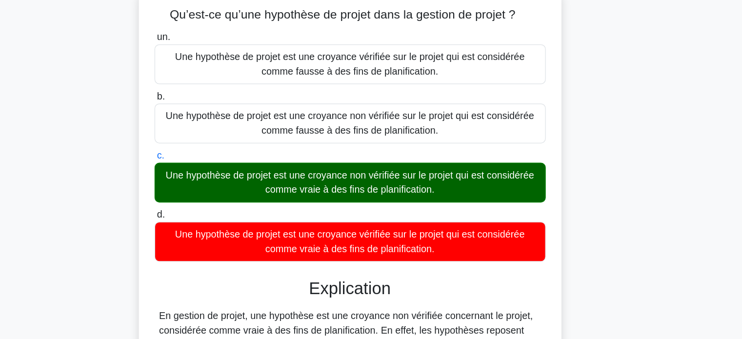
scroll to position [193, 0]
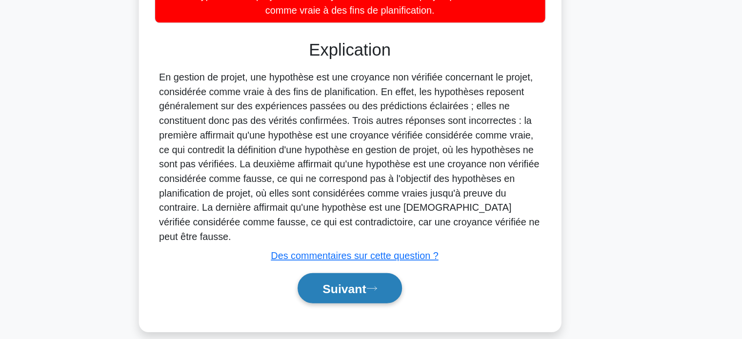
click at [360, 285] on button "Suivant" at bounding box center [371, 297] width 84 height 25
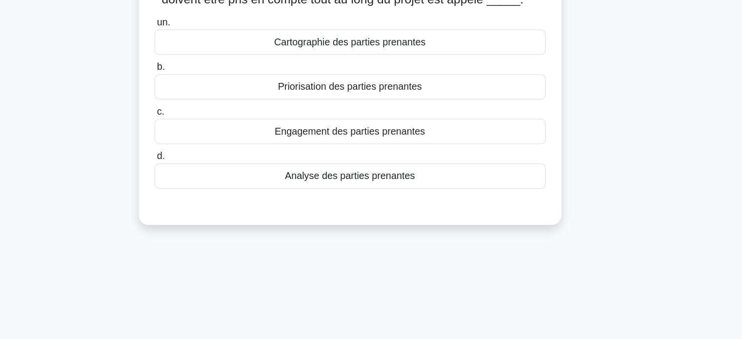
scroll to position [0, 0]
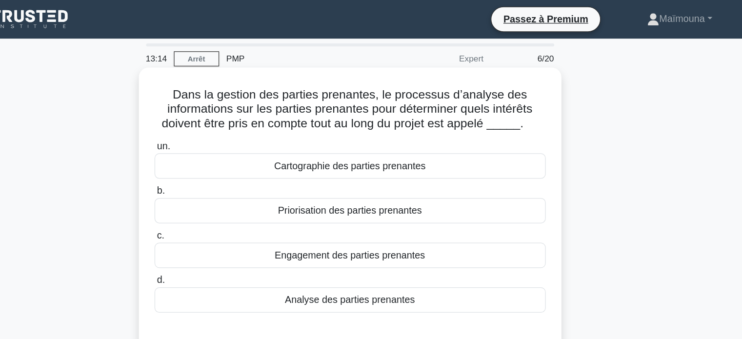
click at [380, 245] on font "Analyse des parties prenantes" at bounding box center [371, 242] width 105 height 8
click at [213, 230] on input "d. Analyse des parties prenantes" at bounding box center [213, 226] width 0 height 6
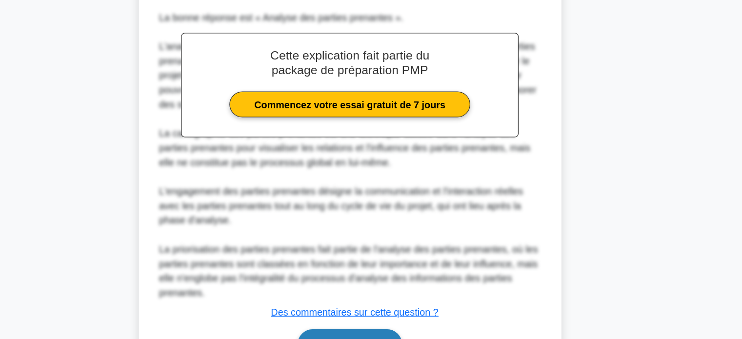
scroll to position [275, 0]
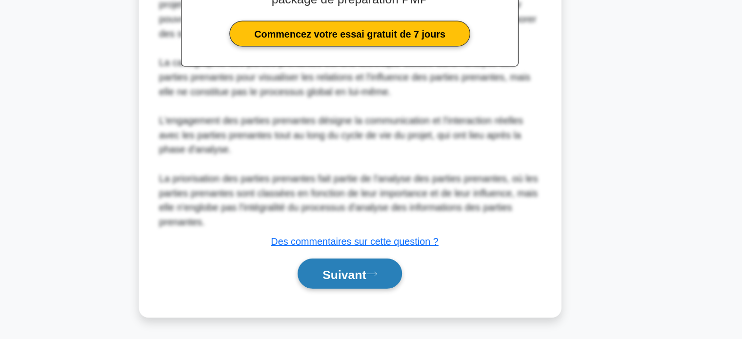
click at [363, 282] on font "Suivant" at bounding box center [366, 286] width 35 height 11
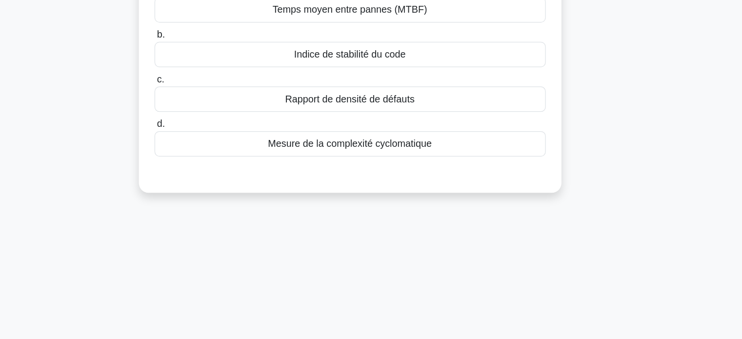
scroll to position [30, 0]
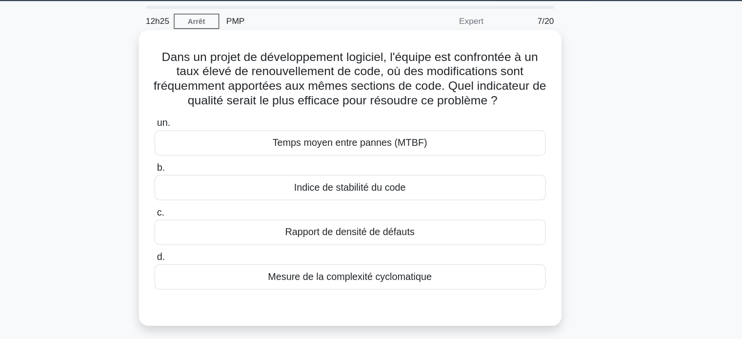
click at [359, 153] on font "Indice de stabilité du code" at bounding box center [371, 151] width 90 height 8
click at [213, 139] on input "b. Indice de stabilité du code" at bounding box center [213, 136] width 0 height 6
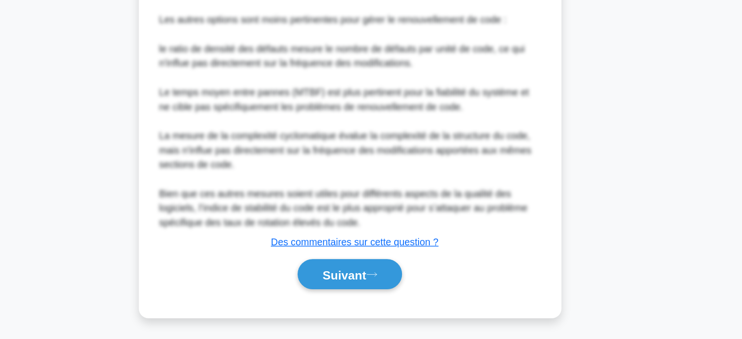
scroll to position [345, 0]
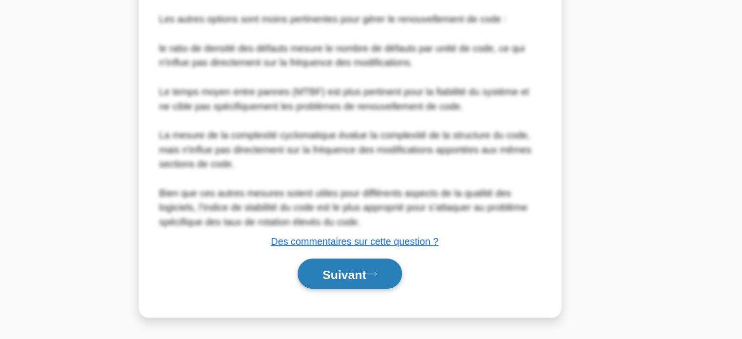
click at [355, 282] on font "Suivant" at bounding box center [366, 286] width 35 height 11
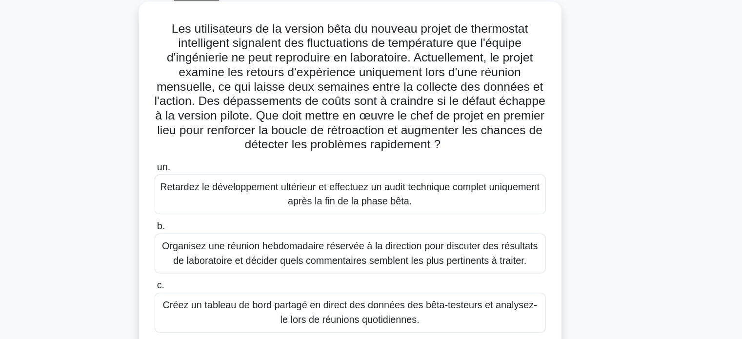
scroll to position [27, 0]
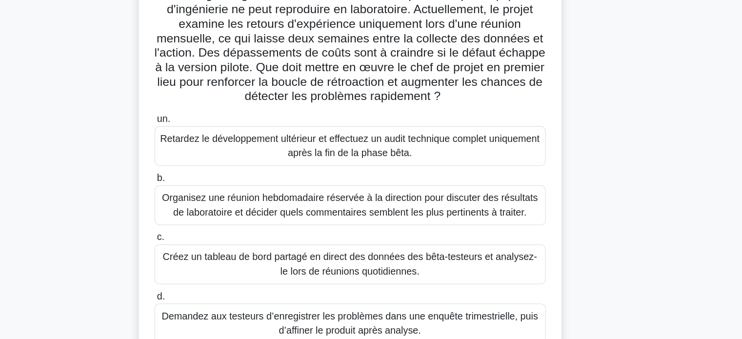
click at [297, 228] on font "Organisez une réunion hebdomadaire réservée à la direction pour discuter des ré…" at bounding box center [371, 230] width 304 height 20
click at [213, 212] on input "b. Organisez une réunion hebdomadaire réservée à la direction pour discuter des…" at bounding box center [213, 209] width 0 height 6
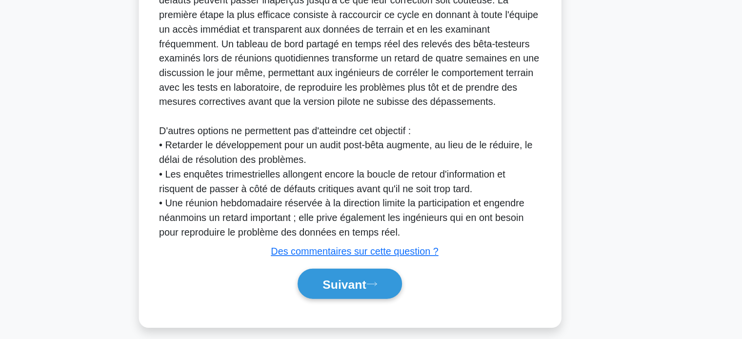
scroll to position [392, 0]
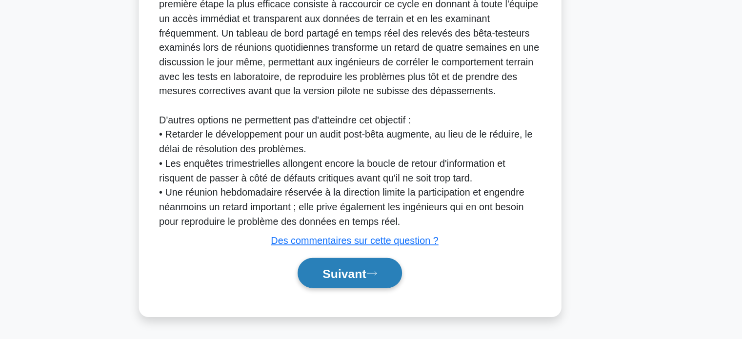
click at [360, 280] on font "Suivant" at bounding box center [366, 285] width 35 height 11
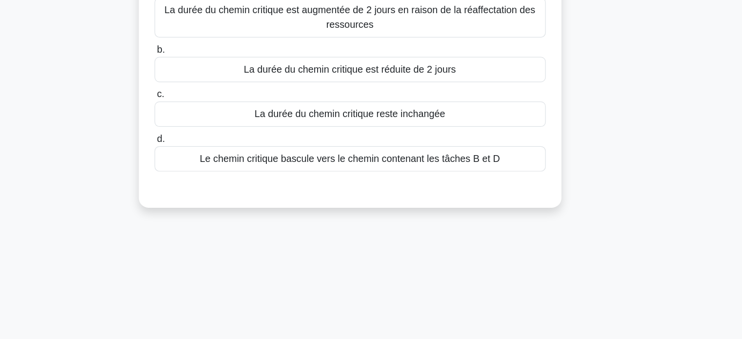
scroll to position [30, 0]
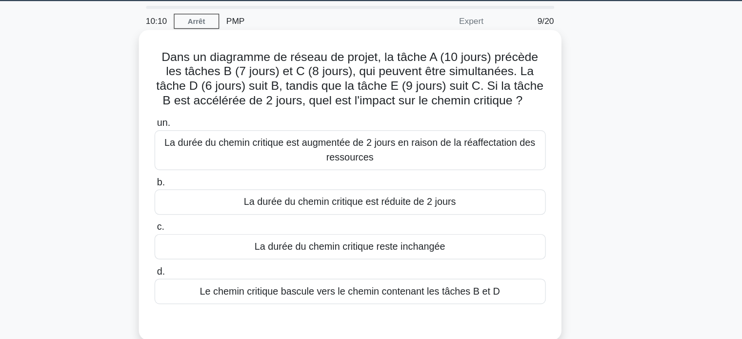
click at [271, 95] on label "un. La durée du chemin critique est augmentée de 2 jours en raison de la réaffe…" at bounding box center [371, 116] width 316 height 44
click at [213, 97] on input "un. La durée du chemin critique est augmentée de 2 jours en raison de la réaffe…" at bounding box center [213, 100] width 0 height 6
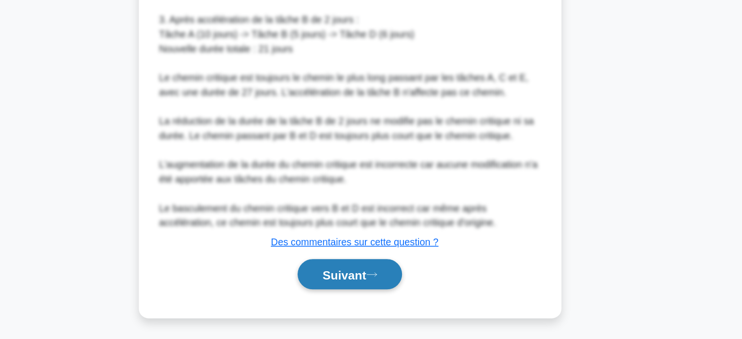
click at [369, 283] on font "Suivant" at bounding box center [366, 286] width 35 height 11
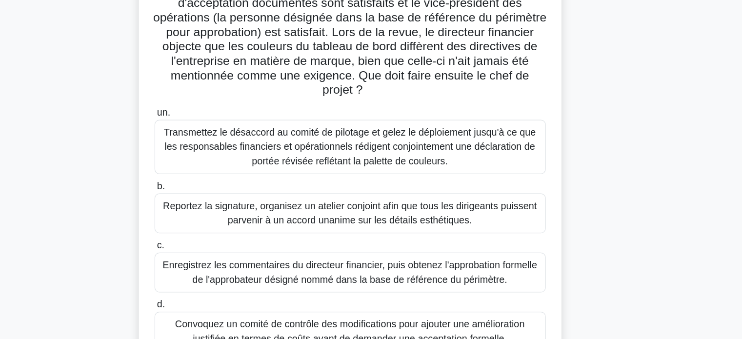
scroll to position [70, 0]
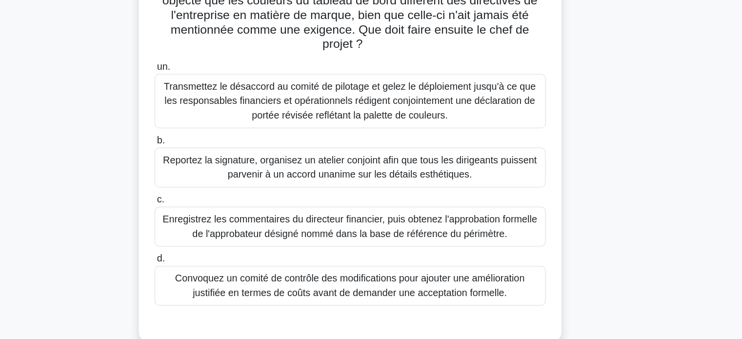
click at [372, 204] on font "Reportez la signature, organisez un atelier conjoint afin que tous les dirigean…" at bounding box center [371, 200] width 302 height 20
click at [213, 181] on input "b. Reportez la signature, organisez un atelier conjoint afin que tous les dirig…" at bounding box center [213, 178] width 0 height 6
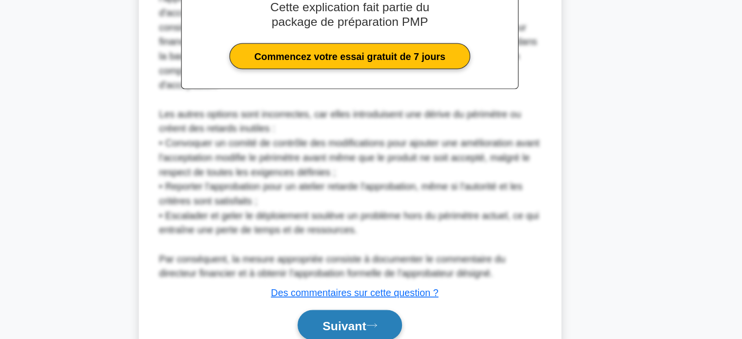
scroll to position [427, 0]
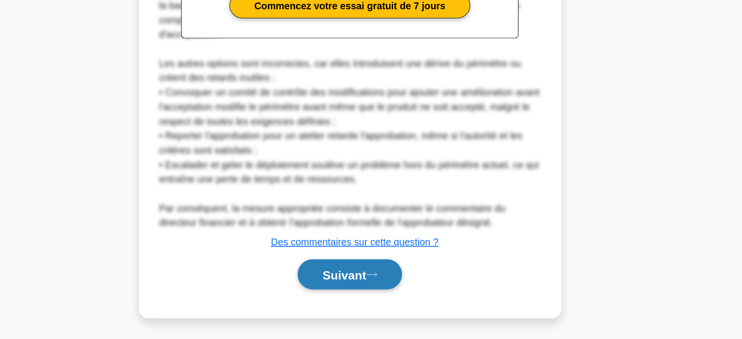
click at [359, 292] on button "Suivant" at bounding box center [371, 286] width 84 height 25
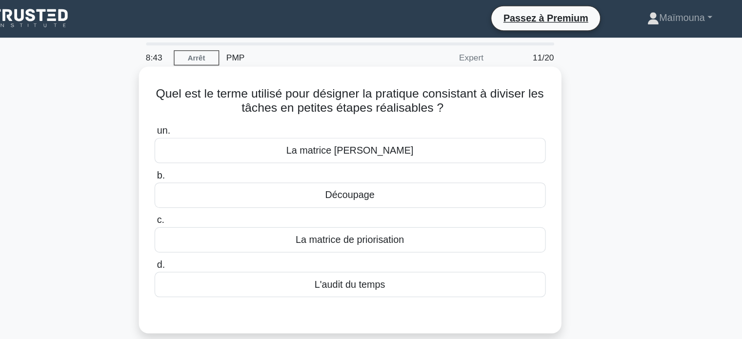
scroll to position [0, 0]
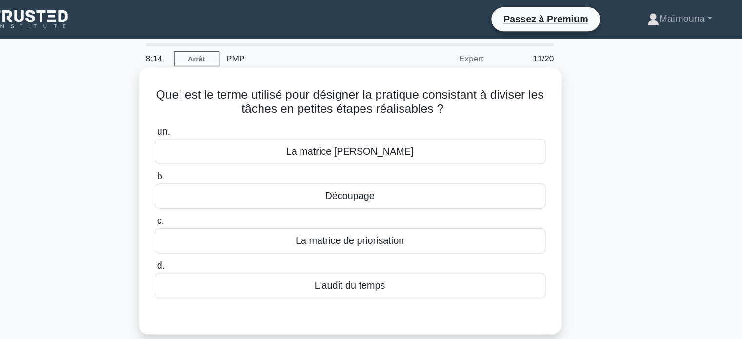
click at [374, 159] on font "Découpage" at bounding box center [371, 158] width 40 height 8
click at [213, 146] on input "b. Découpage" at bounding box center [213, 143] width 0 height 6
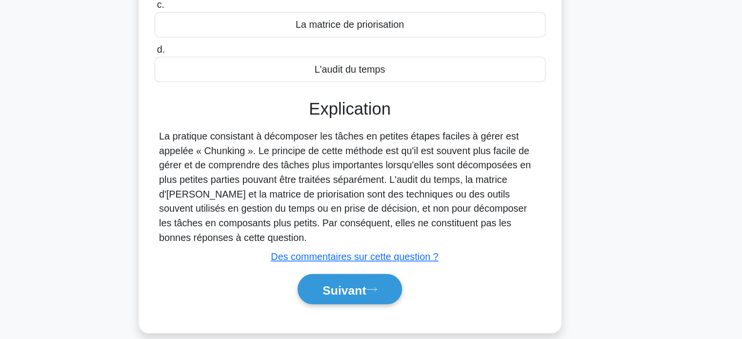
scroll to position [188, 0]
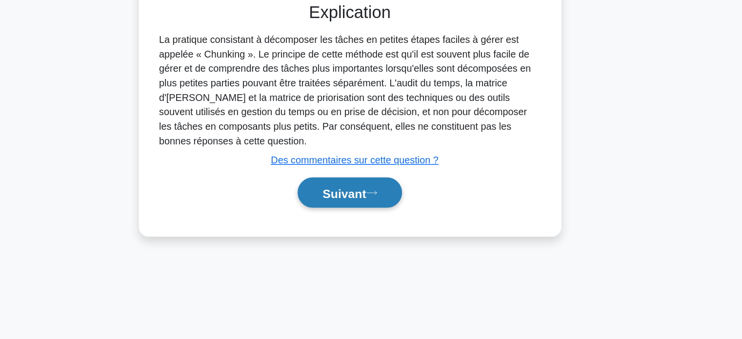
click at [366, 223] on font "Suivant" at bounding box center [366, 221] width 35 height 11
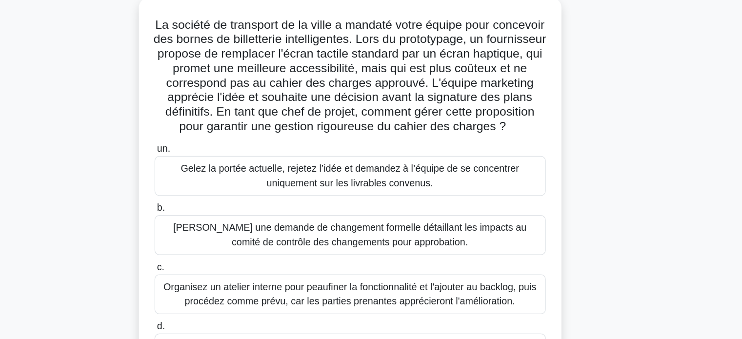
scroll to position [30, 0]
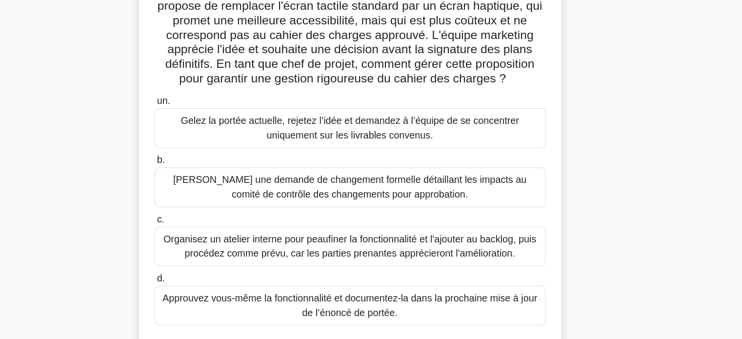
click at [311, 226] on font "[PERSON_NAME] une demande de changement formelle détaillant les impacts au comi…" at bounding box center [370, 216] width 285 height 20
click at [213, 198] on input "b. [PERSON_NAME] une demande de changement formelle détaillant les impacts au c…" at bounding box center [213, 194] width 0 height 6
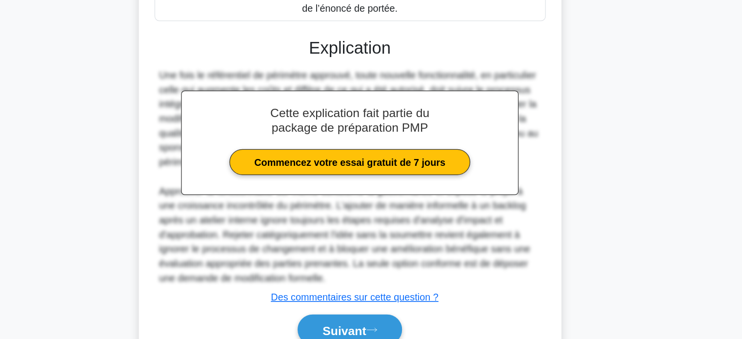
scroll to position [333, 0]
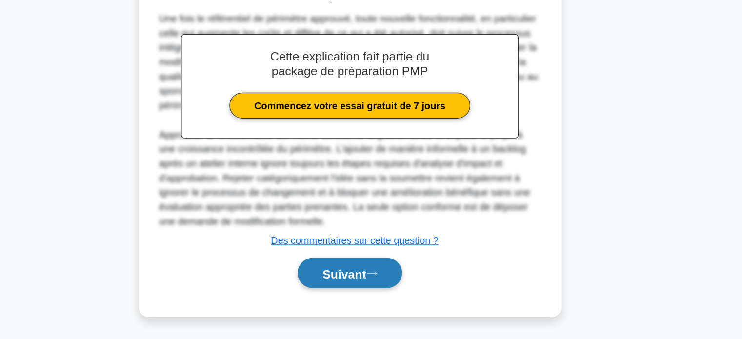
click at [370, 284] on font "Suivant" at bounding box center [366, 285] width 35 height 11
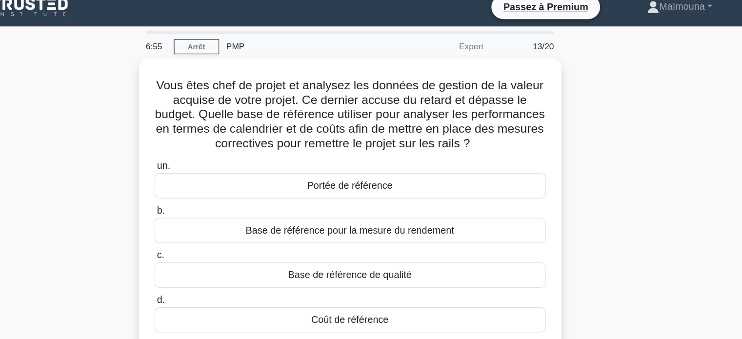
scroll to position [0, 0]
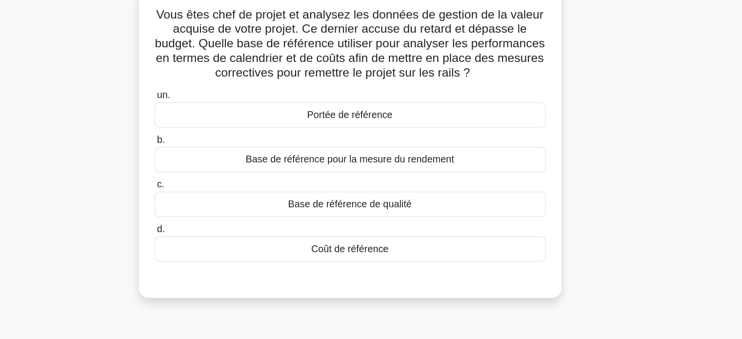
click at [373, 266] on font "Coût de référence" at bounding box center [371, 265] width 62 height 8
click at [213, 253] on input "d. Coût de référence" at bounding box center [213, 250] width 0 height 6
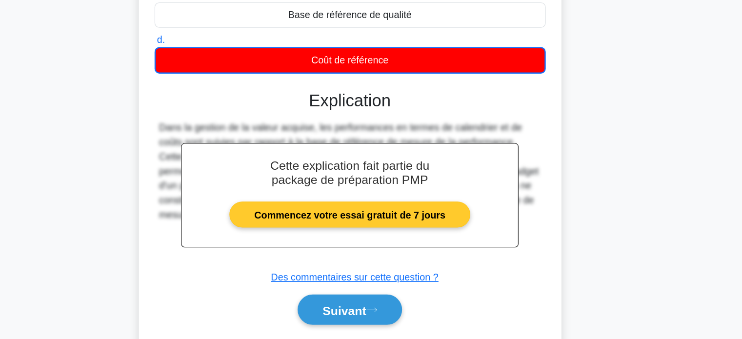
scroll to position [188, 0]
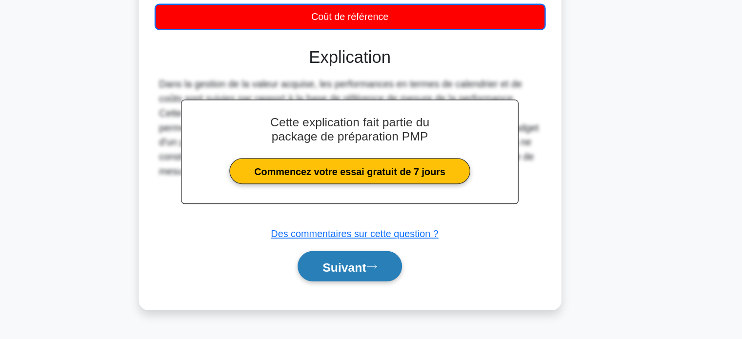
click at [360, 277] on font "Suivant" at bounding box center [366, 280] width 35 height 11
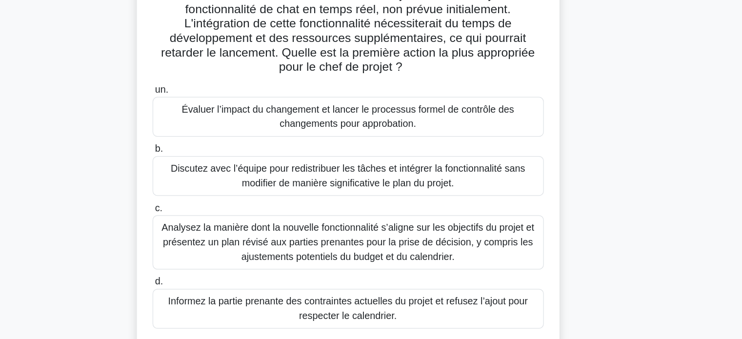
scroll to position [19, 0]
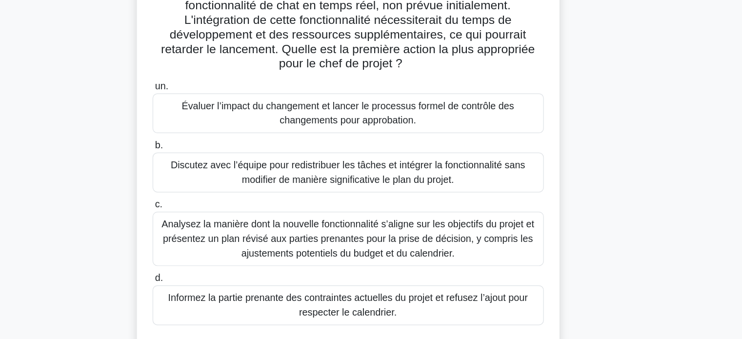
click at [385, 166] on font "Évaluer l’impact du changement et lancer le processus formel de contrôle des ch…" at bounding box center [371, 156] width 269 height 20
click at [213, 138] on input "un. Évaluer l’impact du changement et lancer le processus formel de contrôle de…" at bounding box center [213, 134] width 0 height 6
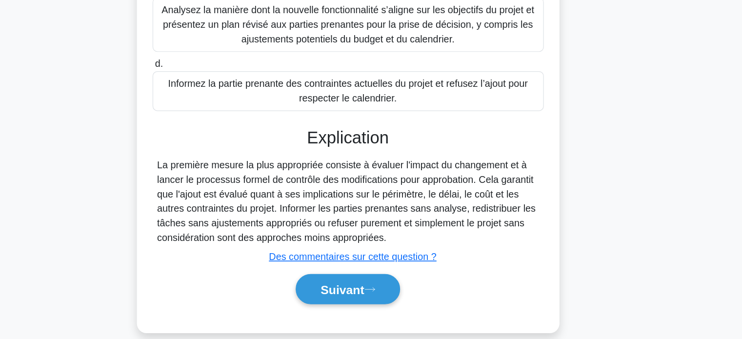
scroll to position [192, 0]
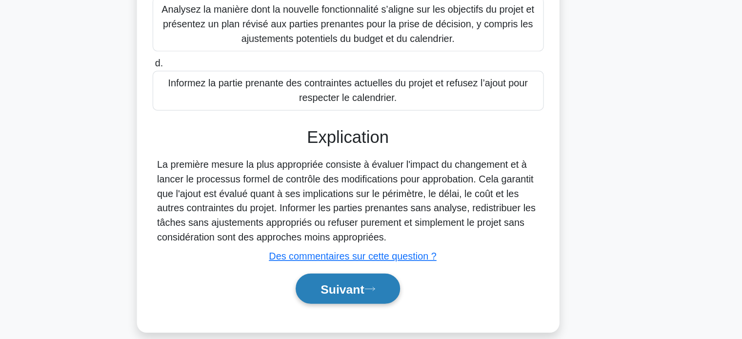
click at [356, 296] on font "Suivant" at bounding box center [366, 298] width 35 height 11
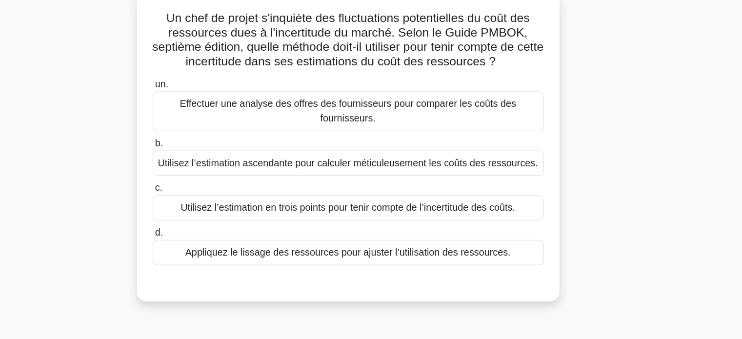
scroll to position [60, 0]
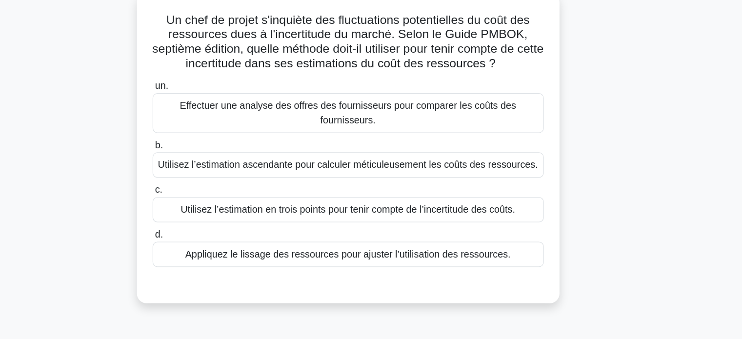
click at [277, 135] on font "Utilisez l’estimation ascendante pour calculer méticuleusement les coûts des re…" at bounding box center [371, 133] width 307 height 8
click at [213, 120] on input "b. Utilisez l’estimation ascendante pour calculer méticuleusement les coûts des…" at bounding box center [213, 117] width 0 height 6
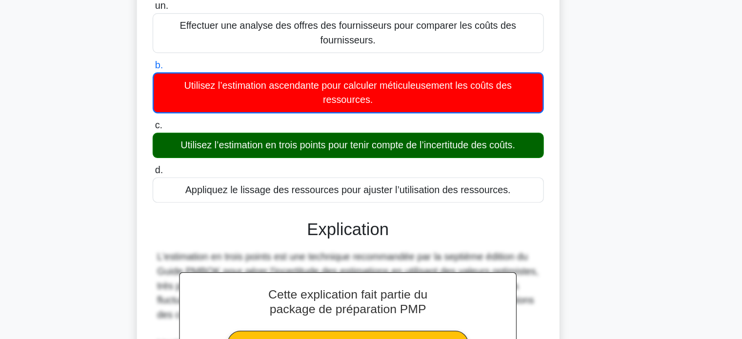
scroll to position [275, 0]
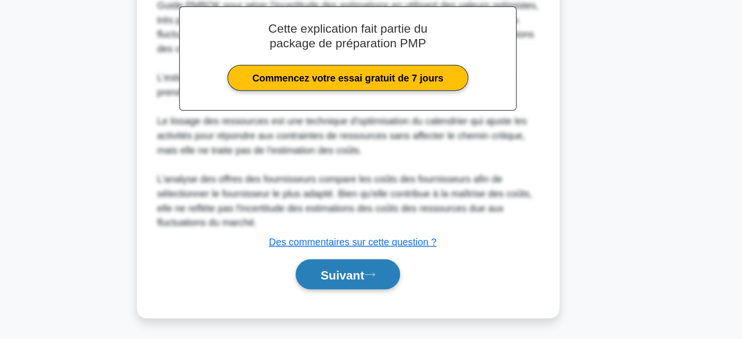
click at [354, 284] on font "Suivant" at bounding box center [366, 286] width 35 height 11
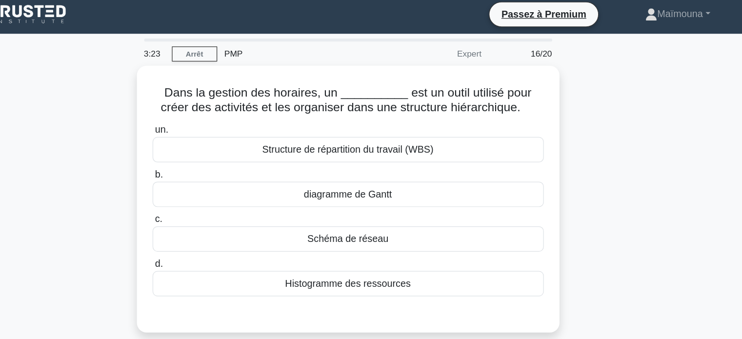
scroll to position [0, 0]
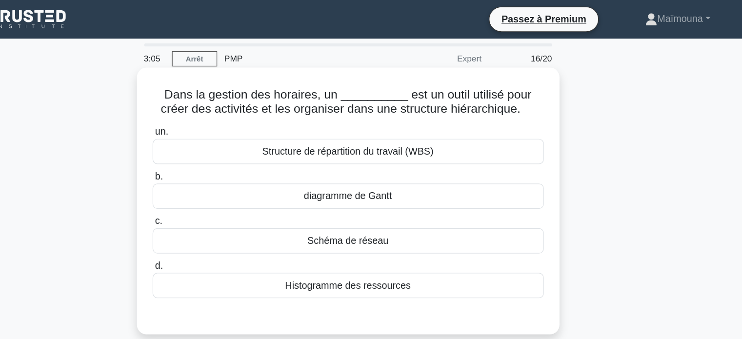
click at [371, 120] on font "Structure de répartition du travail (WBS)" at bounding box center [371, 122] width 139 height 8
click at [213, 110] on input "un. Structure de répartition du travail (WBS)" at bounding box center [213, 106] width 0 height 6
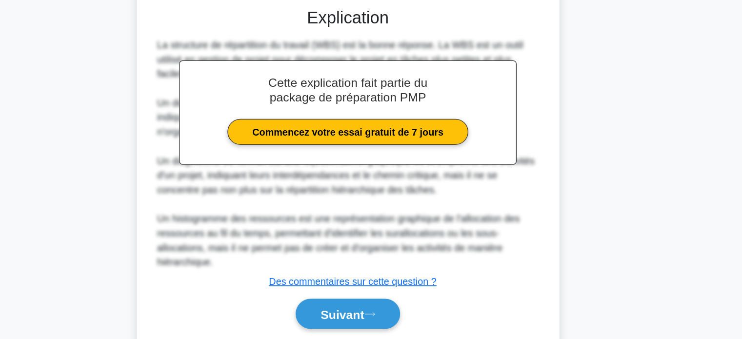
scroll to position [216, 0]
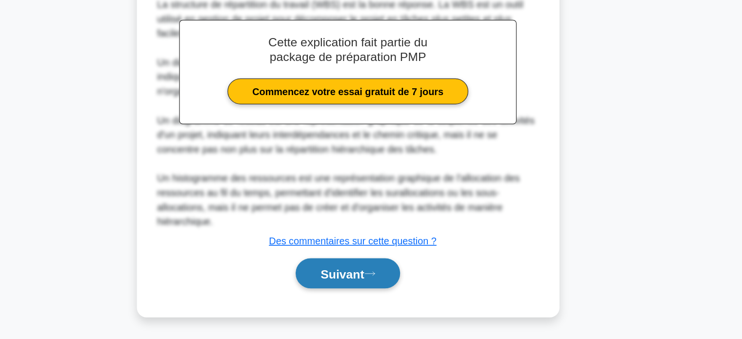
click at [350, 292] on button "Suivant" at bounding box center [371, 286] width 84 height 25
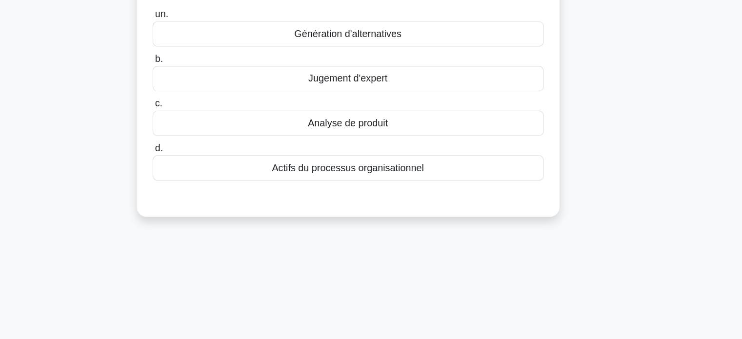
scroll to position [0, 0]
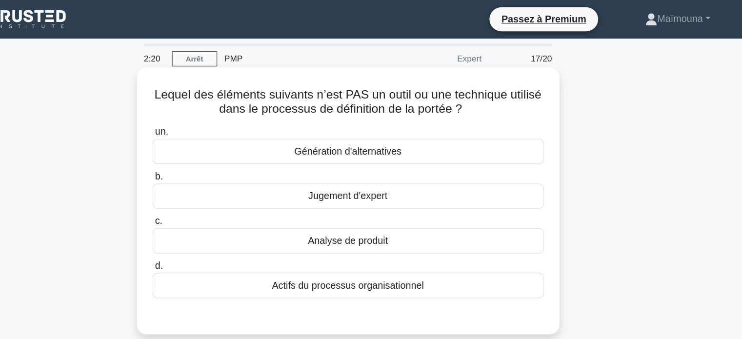
click at [384, 120] on font "Génération d'alternatives" at bounding box center [371, 122] width 86 height 8
click at [213, 110] on input "un. Génération d'alternatives" at bounding box center [213, 106] width 0 height 6
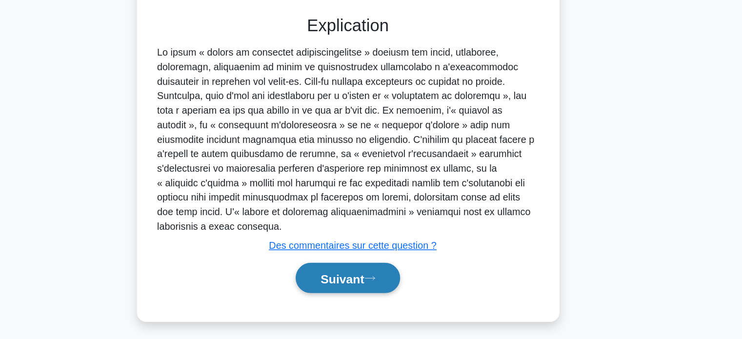
scroll to position [188, 0]
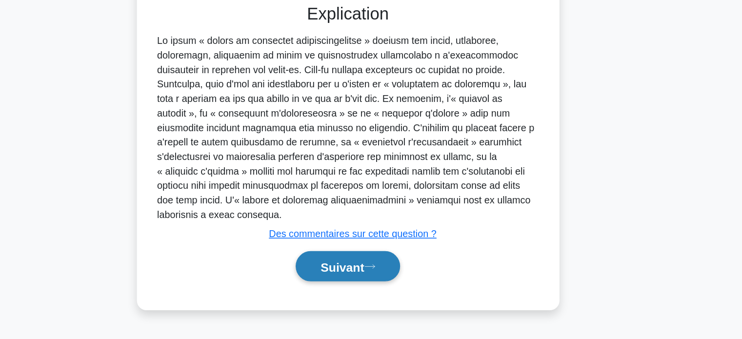
click at [361, 275] on font "Suivant" at bounding box center [366, 280] width 35 height 11
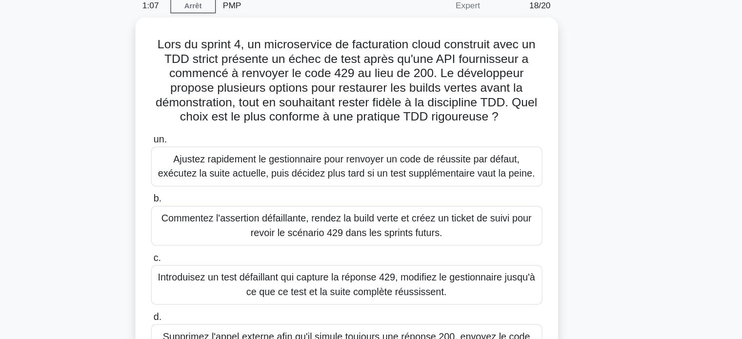
scroll to position [42, 0]
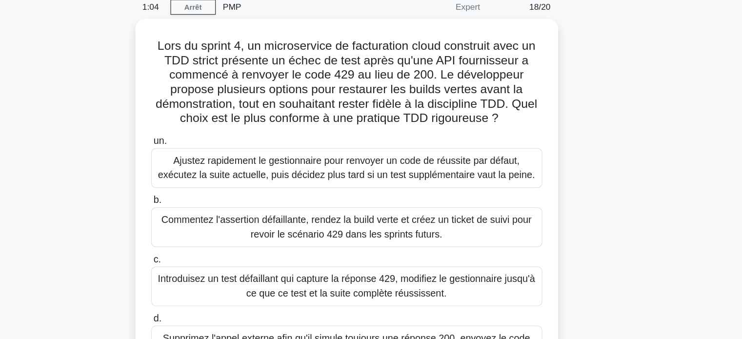
click at [362, 205] on label "c. Introduisez un test défaillant qui capture la réponse 429, modifiez le gesti…" at bounding box center [371, 225] width 316 height 44
click at [213, 206] on input "c. Introduisez un test défaillant qui capture la réponse 429, modifiez le gesti…" at bounding box center [213, 209] width 0 height 6
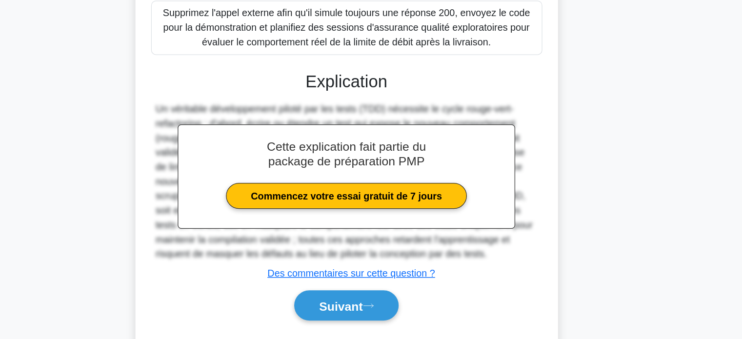
scroll to position [240, 0]
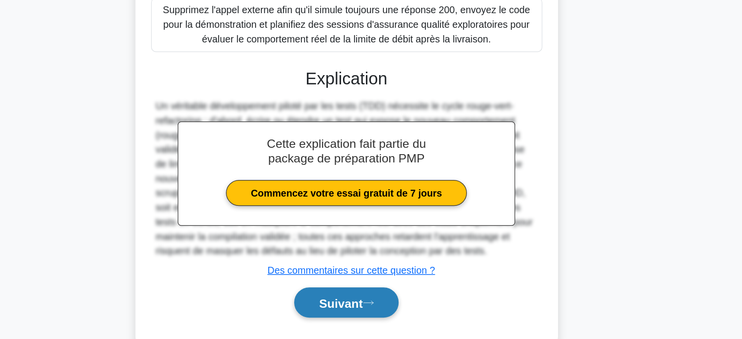
click at [354, 310] on font "Suivant" at bounding box center [366, 309] width 35 height 11
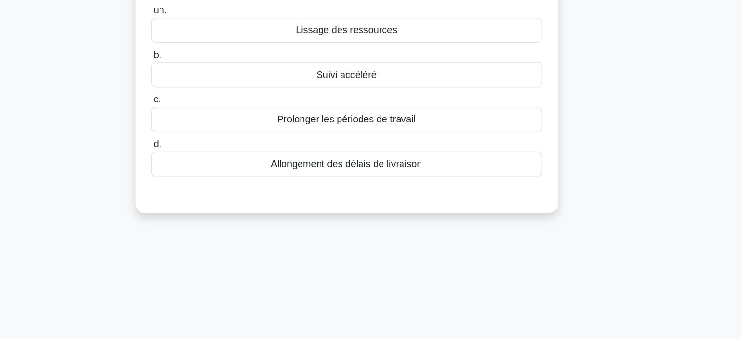
scroll to position [0, 0]
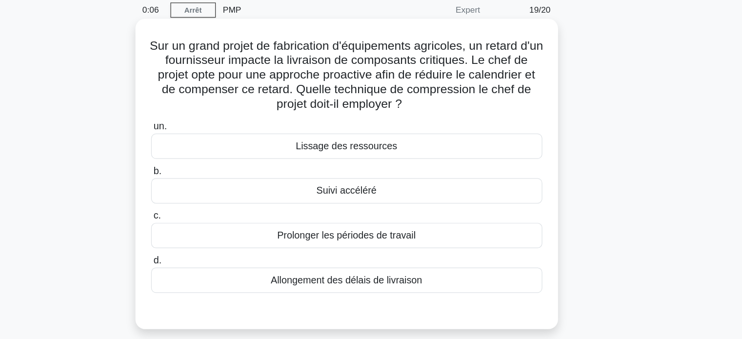
click at [375, 154] on font "Lissage des ressources" at bounding box center [371, 157] width 82 height 8
click at [213, 145] on input "un. Lissage des ressources" at bounding box center [213, 142] width 0 height 6
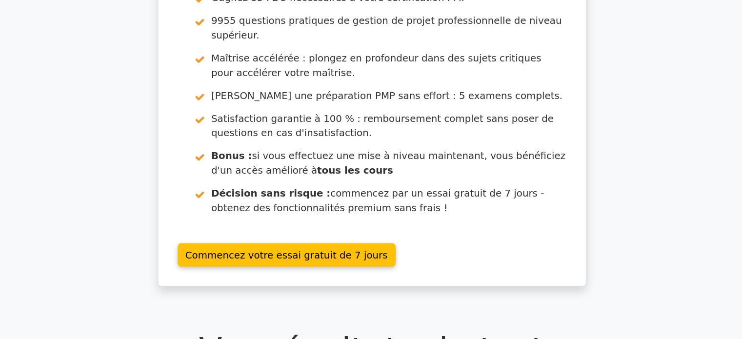
scroll to position [42, 0]
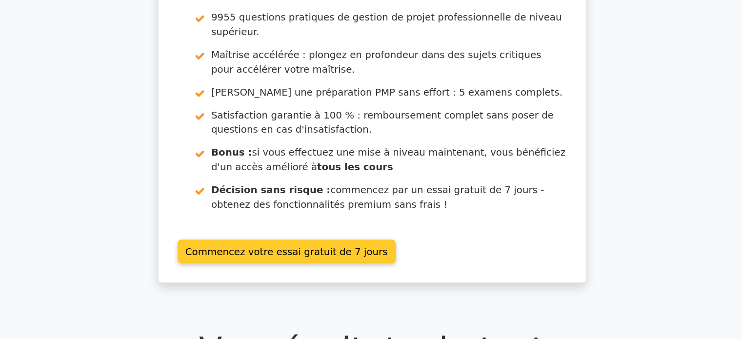
click at [315, 259] on link "Commencez votre essai gratuit de 7 jours" at bounding box center [302, 268] width 176 height 19
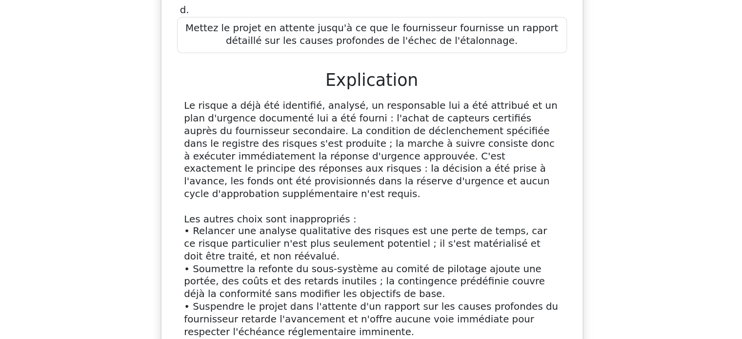
scroll to position [1333, 0]
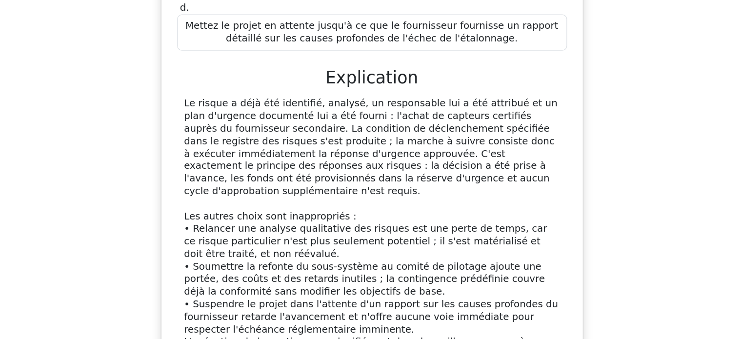
click at [580, 54] on div "À mi-parcours d'un projet de modernisation d'usine, les tests de réception en u…" at bounding box center [371, 32] width 616 height 642
